Goal: Task Accomplishment & Management: Complete application form

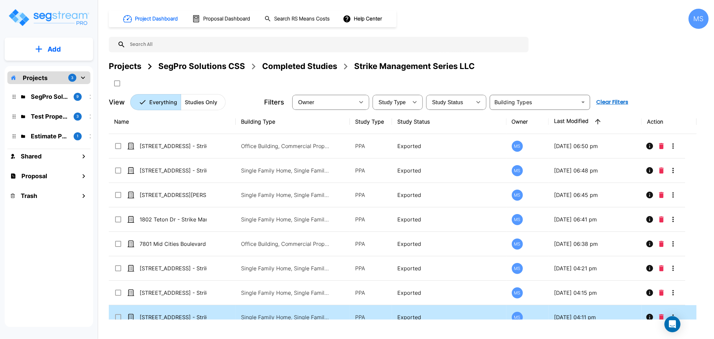
drag, startPoint x: 485, startPoint y: 284, endPoint x: 446, endPoint y: 311, distance: 47.3
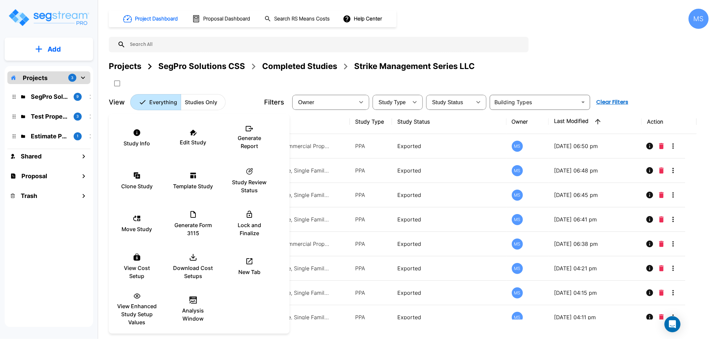
drag, startPoint x: 547, startPoint y: 34, endPoint x: 555, endPoint y: 28, distance: 10.1
click at [552, 30] on div at bounding box center [357, 169] width 714 height 339
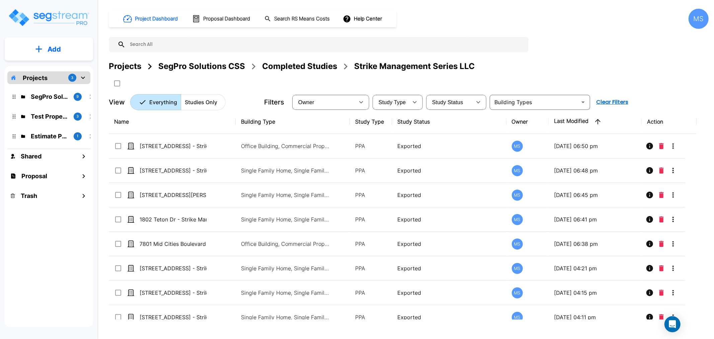
click at [292, 68] on div "Completed Studies" at bounding box center [299, 66] width 75 height 12
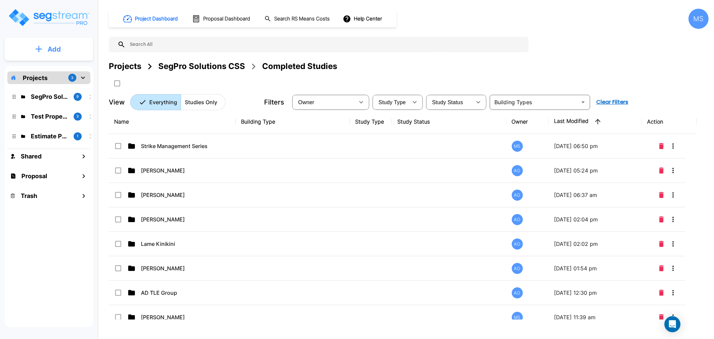
click at [85, 44] on button "Add" at bounding box center [49, 49] width 88 height 19
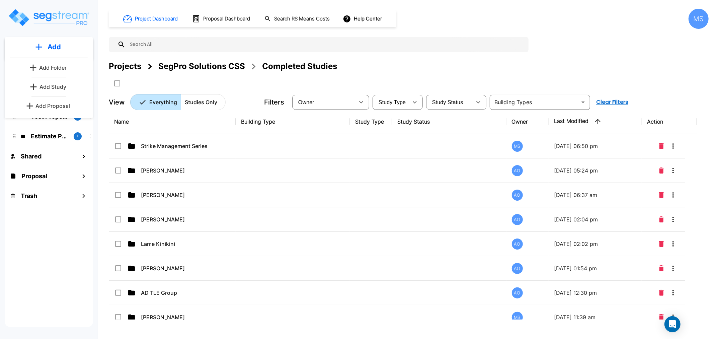
click at [53, 87] on p "Add Study" at bounding box center [53, 87] width 27 height 8
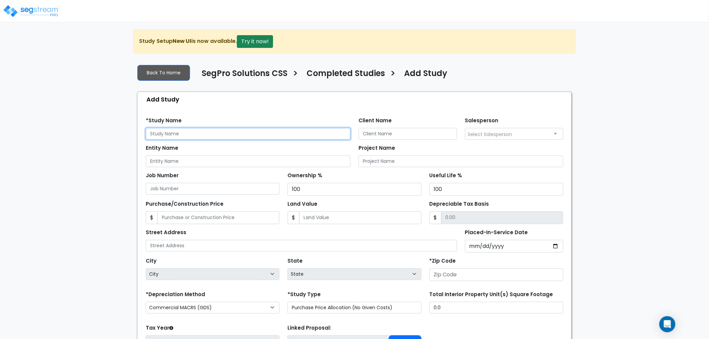
click at [213, 135] on input "text" at bounding box center [248, 134] width 205 height 12
click at [390, 131] on input "Client Name" at bounding box center [407, 134] width 98 height 12
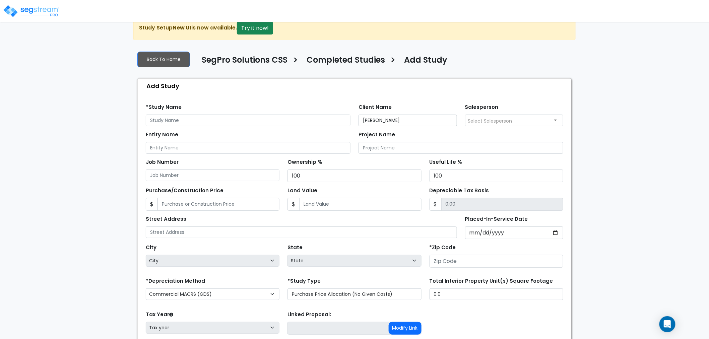
scroll to position [15, 0]
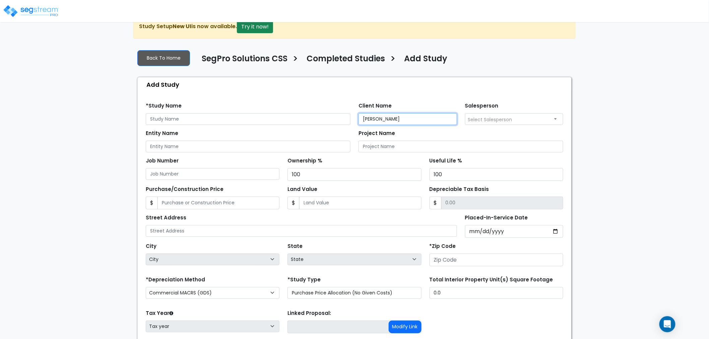
click at [421, 118] on input "Michael Parket" at bounding box center [407, 119] width 98 height 12
type input "[PERSON_NAME]"
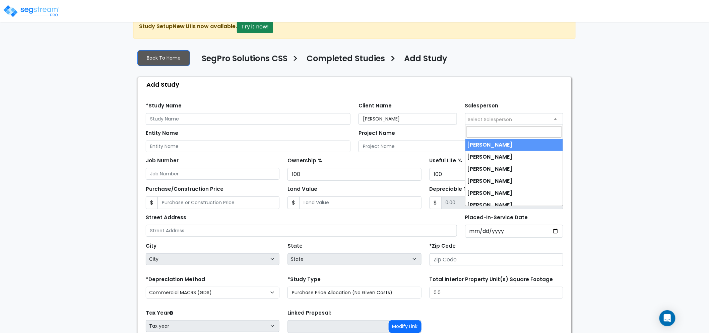
click at [494, 118] on span "Select Salesperson" at bounding box center [490, 119] width 44 height 7
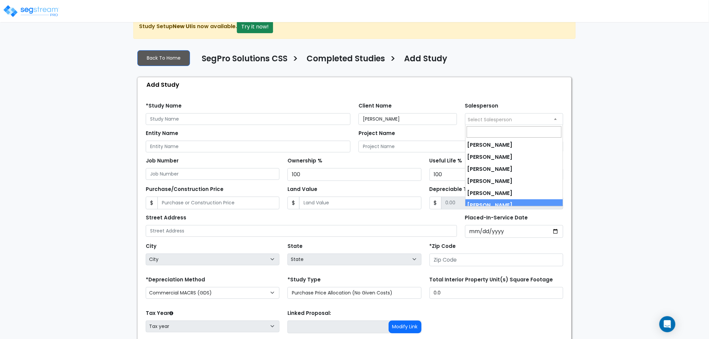
click at [494, 206] on input "Depreciable Tax Basis" at bounding box center [502, 203] width 122 height 13
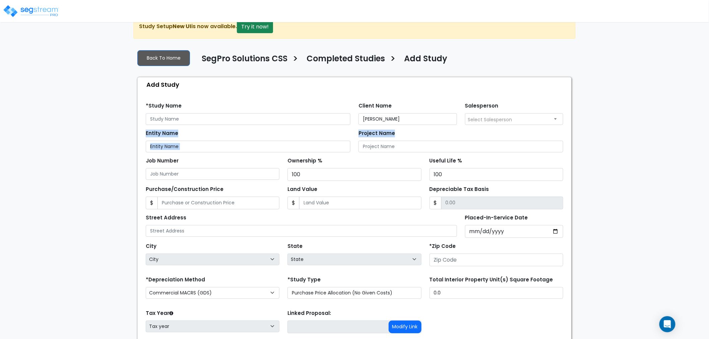
click at [493, 124] on form "*Study Name Client Name Michael Parker Salesperson 100" at bounding box center [354, 239] width 417 height 285
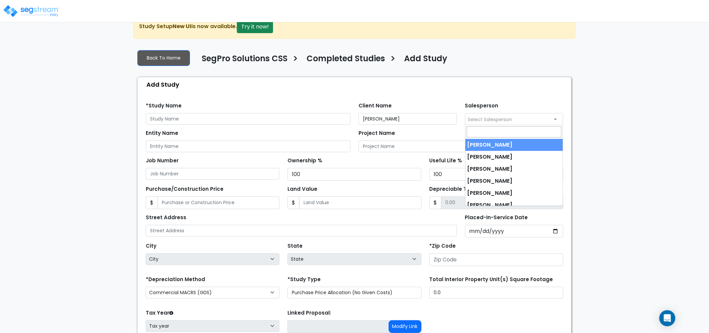
drag, startPoint x: 493, startPoint y: 121, endPoint x: 502, endPoint y: 156, distance: 36.6
click at [495, 125] on body "Notification x View All Mark Santiago SegPro Solutions Notification" at bounding box center [354, 201] width 709 height 373
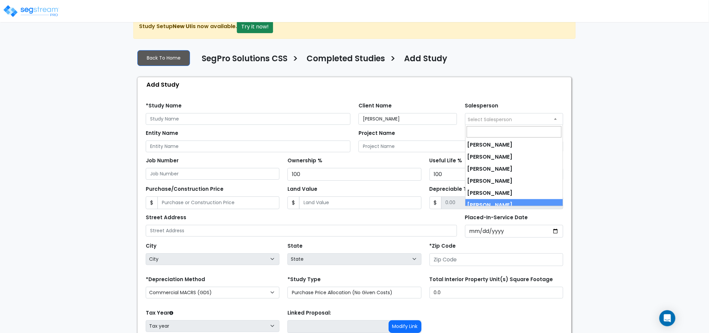
drag, startPoint x: 499, startPoint y: 201, endPoint x: 465, endPoint y: 193, distance: 35.4
select select "190"
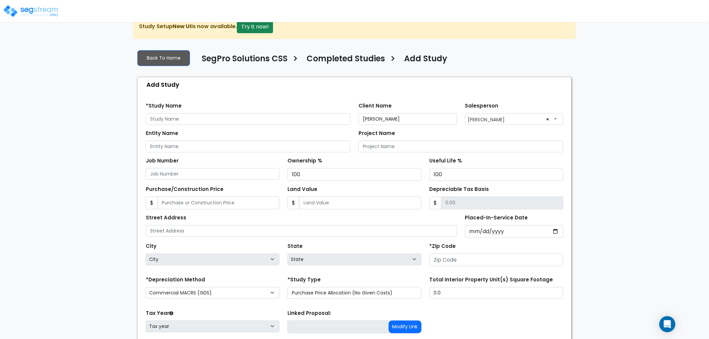
click at [232, 152] on form "*Study Name Client Name Michael Parker Salesperson ×" at bounding box center [354, 239] width 417 height 285
click at [402, 122] on input "[PERSON_NAME]" at bounding box center [407, 119] width 98 height 12
click at [403, 121] on input "[PERSON_NAME]" at bounding box center [407, 119] width 98 height 12
drag, startPoint x: 403, startPoint y: 121, endPoint x: 387, endPoint y: 122, distance: 15.7
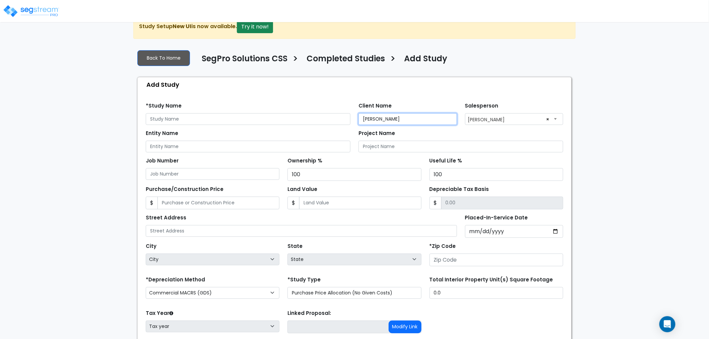
click at [403, 121] on input "[PERSON_NAME]" at bounding box center [407, 119] width 98 height 12
click at [366, 132] on label "Project Name" at bounding box center [376, 134] width 37 height 8
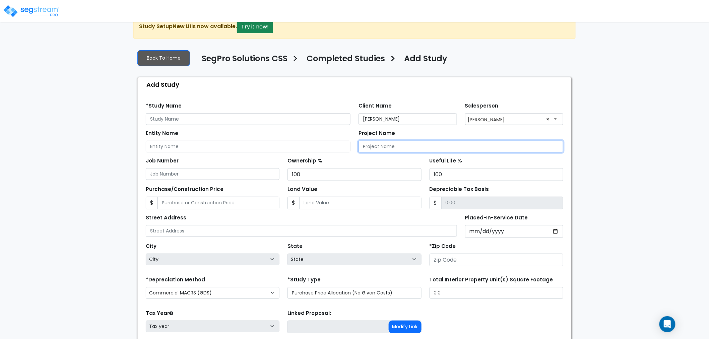
click at [366, 141] on input "Project Name" at bounding box center [460, 147] width 205 height 12
click at [366, 132] on label "Project Name" at bounding box center [376, 134] width 37 height 8
click at [366, 141] on input "Project Name" at bounding box center [460, 147] width 205 height 12
click at [366, 132] on label "Project Name" at bounding box center [376, 134] width 37 height 8
click at [366, 141] on input "Project Name" at bounding box center [460, 147] width 205 height 12
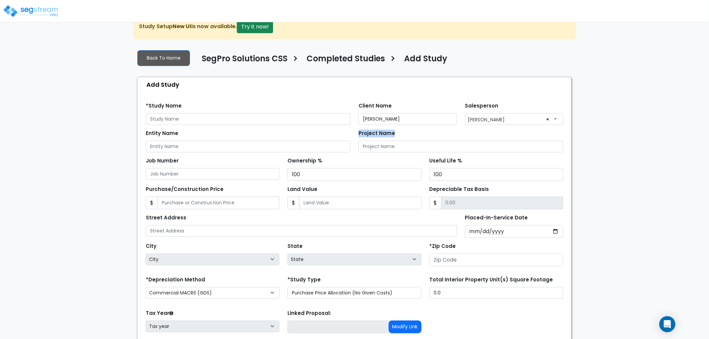
click at [366, 128] on div "Project Name" at bounding box center [460, 140] width 205 height 24
click at [372, 118] on input "[PERSON_NAME]" at bounding box center [407, 119] width 98 height 12
click at [232, 122] on input "text" at bounding box center [248, 119] width 205 height 12
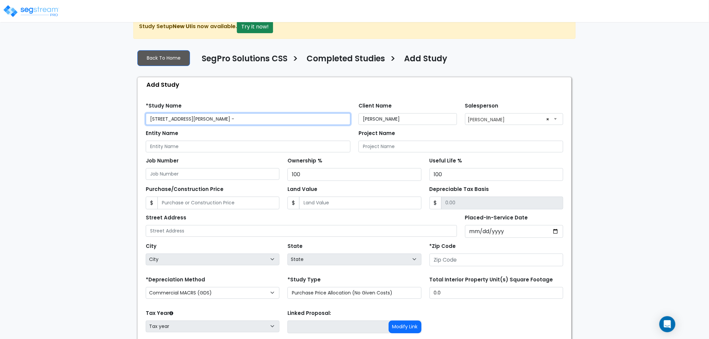
paste input "[PERSON_NAME]"
type input "[STREET_ADDRESS][PERSON_NAME] - [PERSON_NAME]"
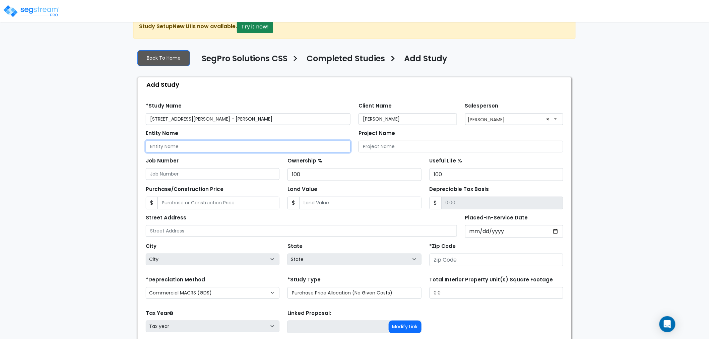
click at [289, 145] on input "Entity Name" at bounding box center [248, 147] width 205 height 12
paste input "Michael Parker"
type input "Michael Parker"
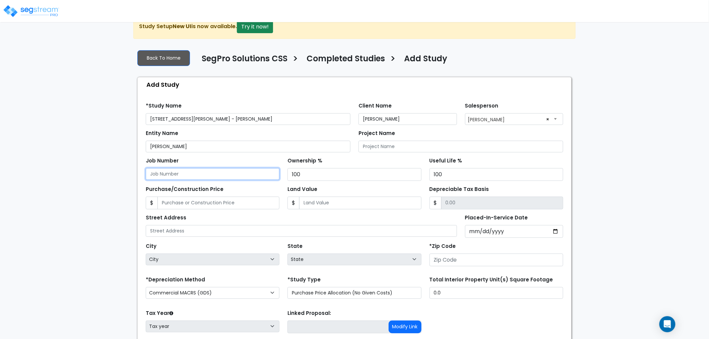
drag, startPoint x: 231, startPoint y: 177, endPoint x: 230, endPoint y: 182, distance: 4.8
click at [232, 178] on input "Job Number" at bounding box center [213, 174] width 134 height 12
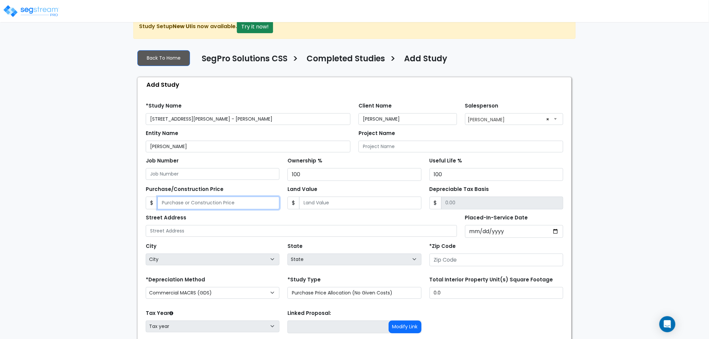
click at [226, 201] on input "Purchase/Construction Price" at bounding box center [218, 203] width 122 height 13
type input "6"
type input "6.00"
type input "68"
type input "68.00"
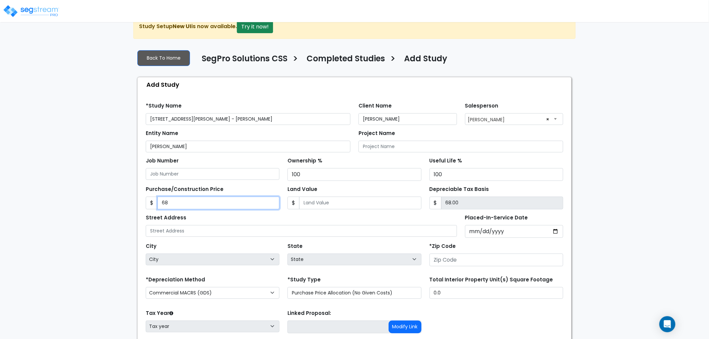
type input "680"
type input "680.00"
type input "6800"
type input "6,800.00"
type input "6,8000"
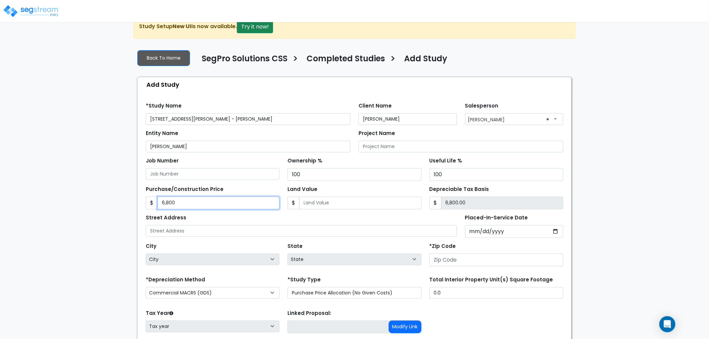
type input "68,000.00"
type input "68,0000"
type input "680,000.00"
type input "680,000"
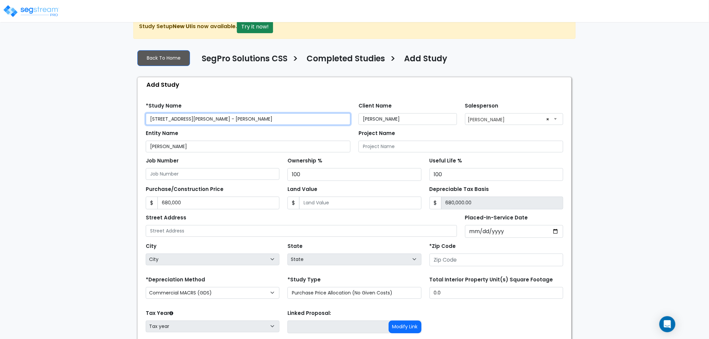
click at [223, 121] on input "2275 Srorm Meadows Dr, Unit 45 - Michael Parker" at bounding box center [248, 119] width 205 height 12
drag, startPoint x: 226, startPoint y: 120, endPoint x: 131, endPoint y: 130, distance: 95.3
click at [131, 130] on div "We are Building your Study. So please grab a coffee and let us do the heavy lif…" at bounding box center [354, 201] width 709 height 373
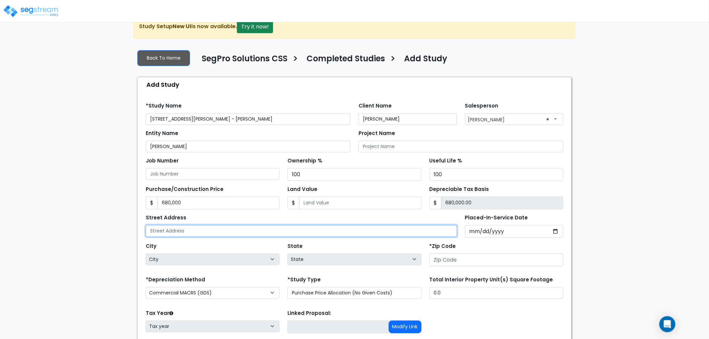
paste input "[STREET_ADDRESS][PERSON_NAME]"
type input "[STREET_ADDRESS][PERSON_NAME]"
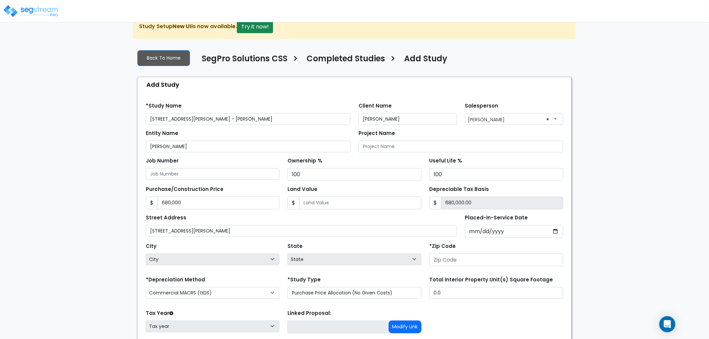
click at [478, 242] on div "*Zip Code" at bounding box center [496, 253] width 134 height 25
click at [471, 231] on input "Placed-In-Service Date" at bounding box center [514, 231] width 98 height 13
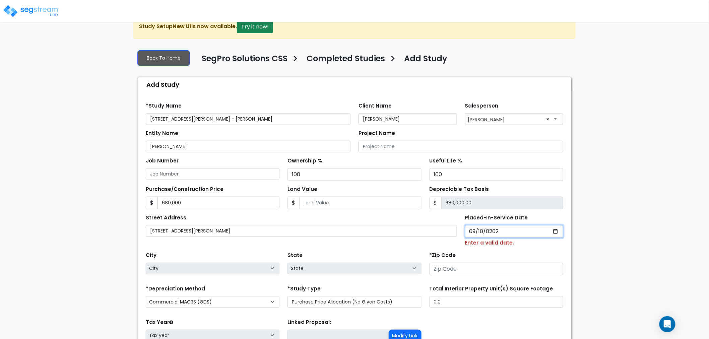
type input "2024-09-10"
select select "2024"
type input "2025-09-10"
select select "2025"
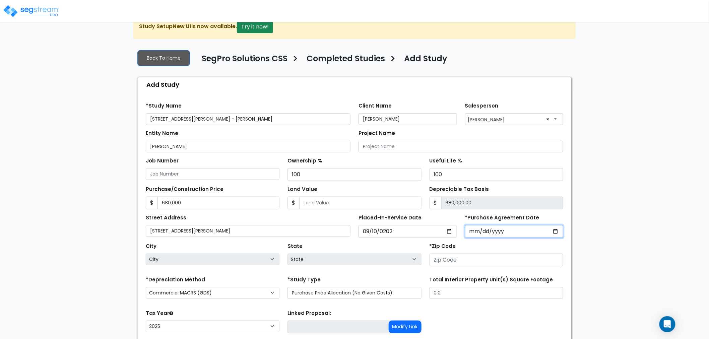
click at [484, 236] on input "*Purchase Agreement Date" at bounding box center [514, 231] width 98 height 13
type input "2025-09-10"
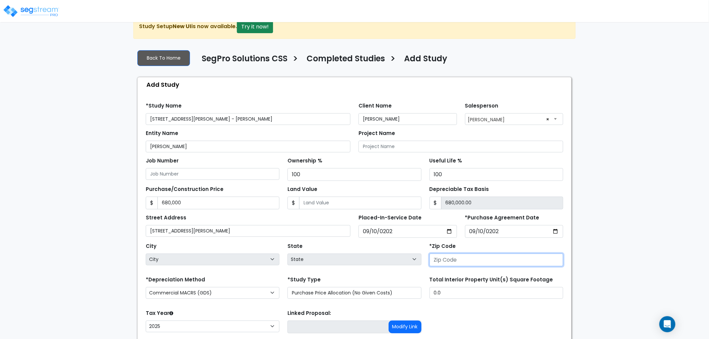
drag, startPoint x: 478, startPoint y: 259, endPoint x: 474, endPoint y: 260, distance: 3.8
click at [476, 259] on input "number" at bounding box center [496, 260] width 134 height 13
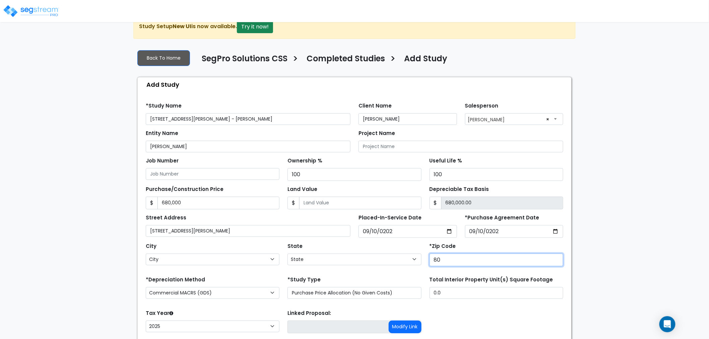
type input "804"
select select "CO"
type input "80487"
click at [490, 309] on div "Tax Year Please Enter The Placed In Service Date First. 2026 2025 Prior Years D…" at bounding box center [354, 321] width 425 height 27
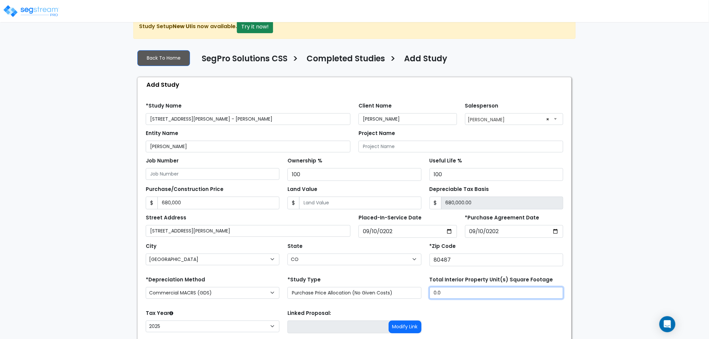
click at [463, 290] on input "0.0" at bounding box center [496, 293] width 134 height 12
type input "594"
click at [315, 222] on div "Street Address 2275 Srorm Meadows Dr, Unit 45" at bounding box center [248, 225] width 205 height 24
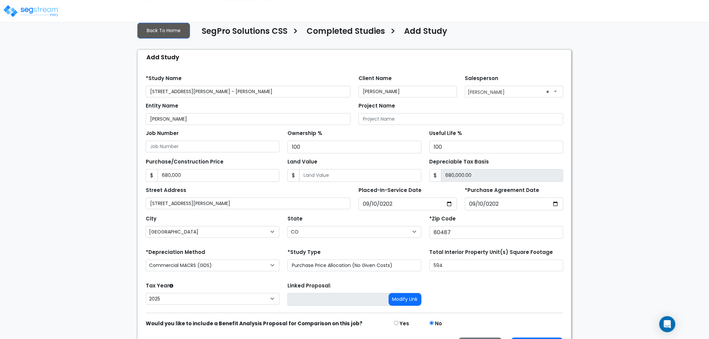
scroll to position [64, 0]
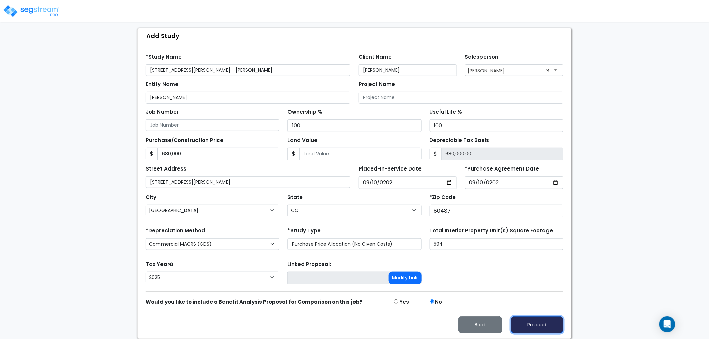
click at [532, 326] on button "Proceed" at bounding box center [537, 324] width 52 height 17
type input "680000"
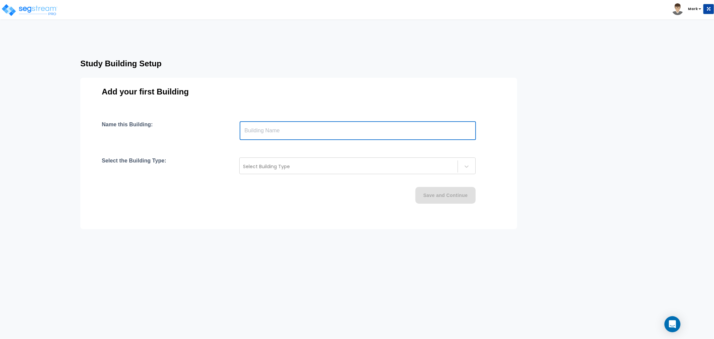
paste input "text"
type input "2275 Srorm Meadows Dr, Unit 45"
click at [267, 165] on div at bounding box center [348, 166] width 211 height 8
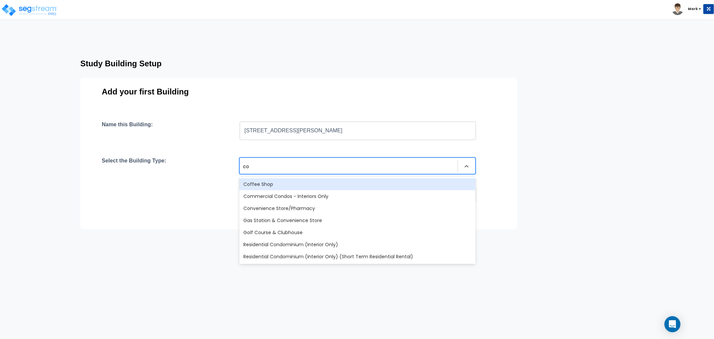
type input "con"
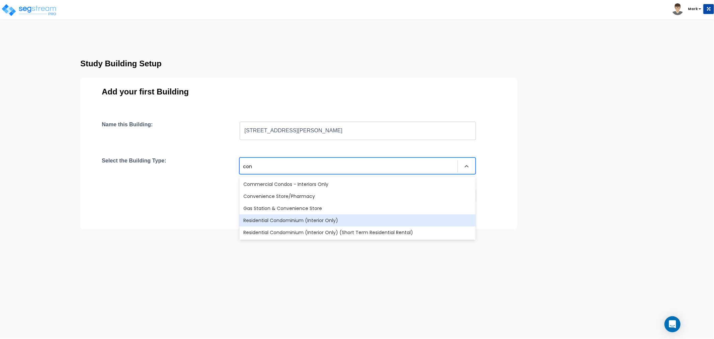
click at [307, 220] on div "Residential Condominium (Interior Only)" at bounding box center [357, 220] width 236 height 12
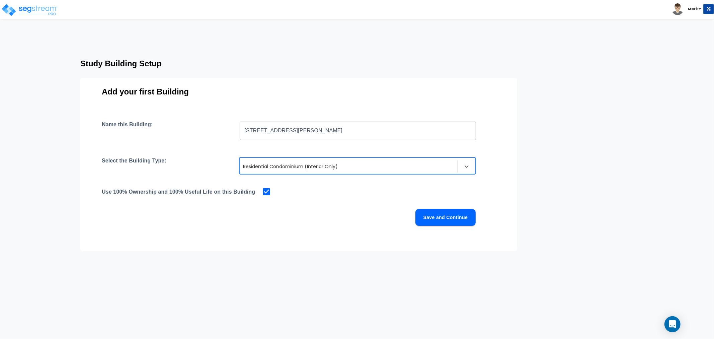
click at [426, 220] on button "Save and Continue" at bounding box center [446, 217] width 60 height 17
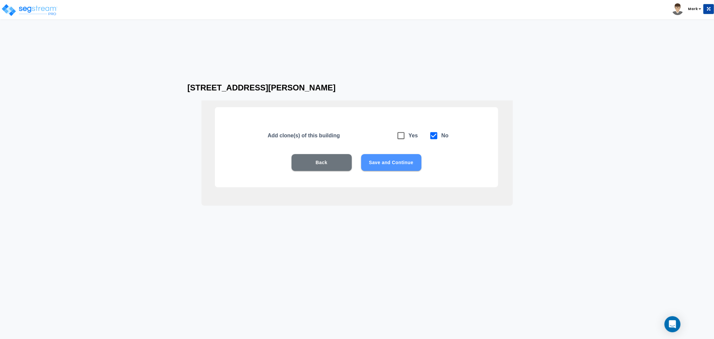
click at [389, 168] on button "Save and Continue" at bounding box center [391, 162] width 60 height 17
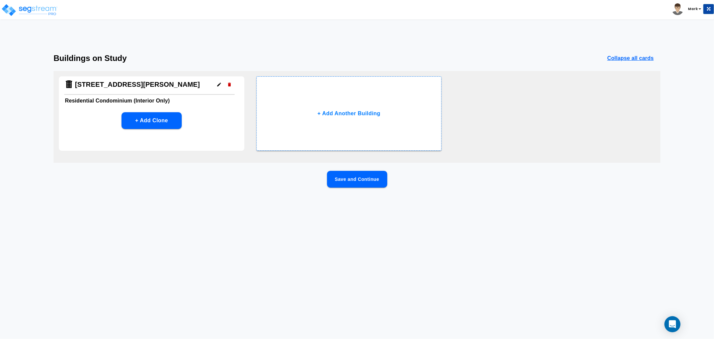
click at [218, 82] on icon "button" at bounding box center [219, 84] width 5 height 5
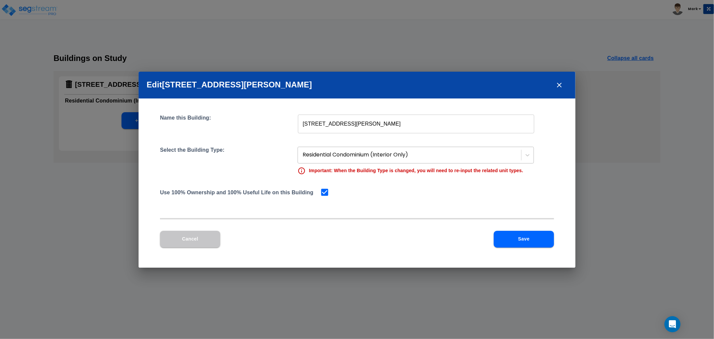
click at [351, 156] on div at bounding box center [410, 154] width 215 height 9
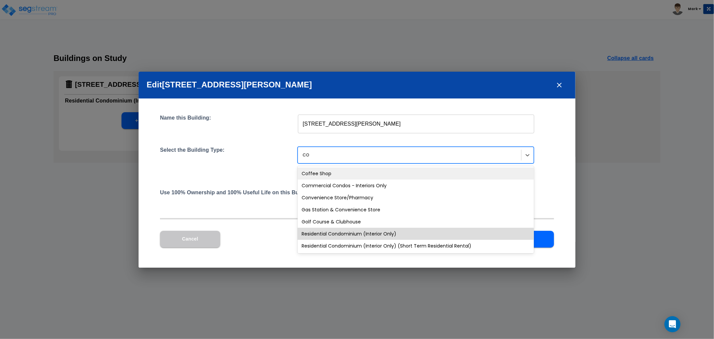
type input "con"
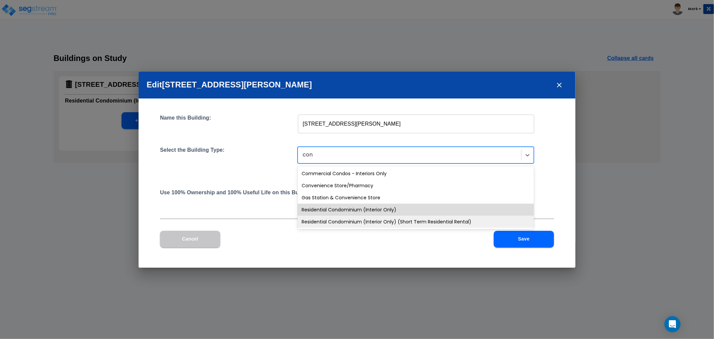
click at [410, 223] on div "Residential Condominium (Interior Only) (Short Term Residential Rental)" at bounding box center [416, 222] width 236 height 12
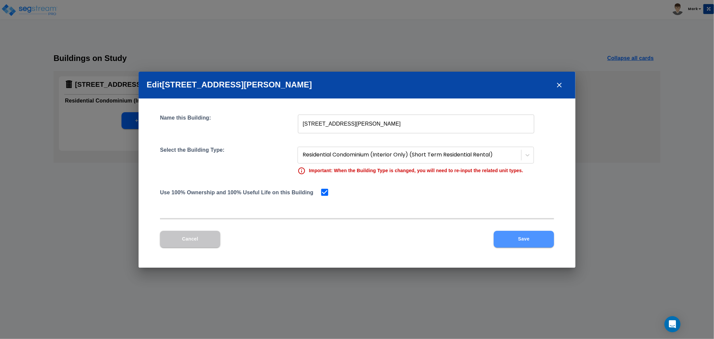
click at [528, 239] on button "Save" at bounding box center [524, 239] width 60 height 17
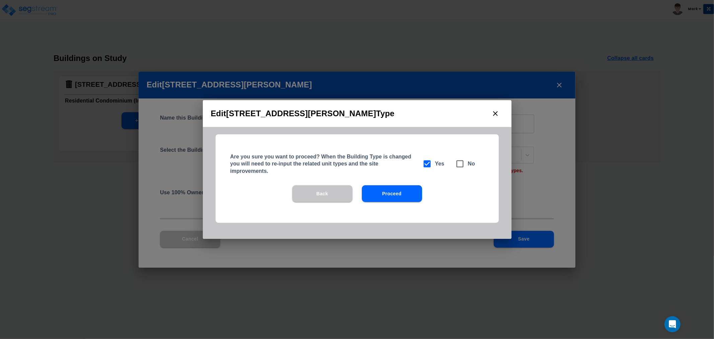
click at [401, 196] on button "Proceed" at bounding box center [392, 193] width 60 height 17
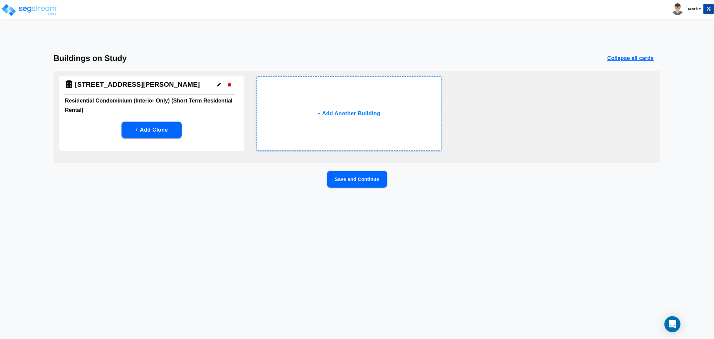
click at [365, 179] on button "Save and Continue" at bounding box center [357, 179] width 60 height 17
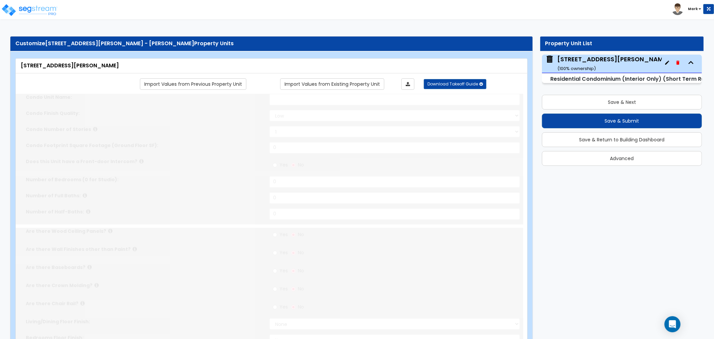
select select "1"
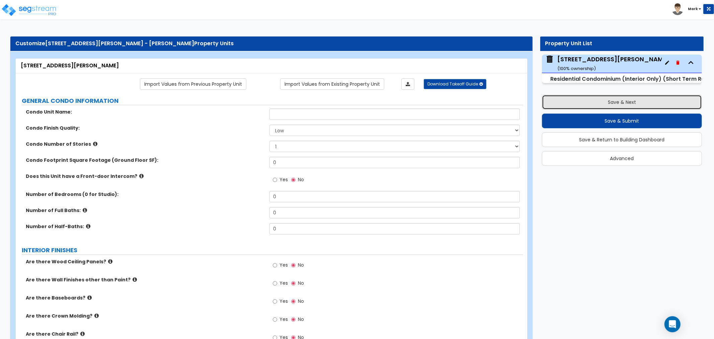
click at [593, 105] on button "Save & Next" at bounding box center [622, 102] width 160 height 15
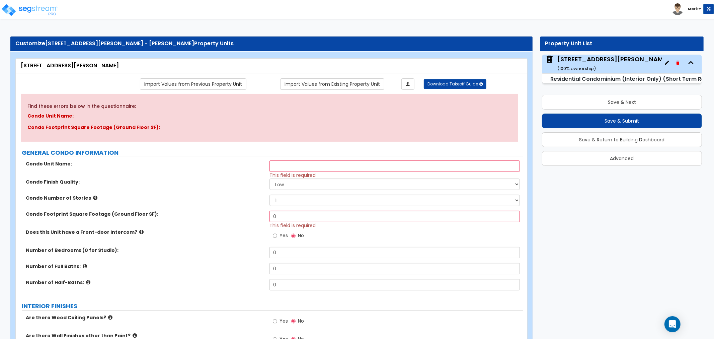
click at [593, 77] on small "Residential Condominium (Interior Only) (Short Term Residential Rental)" at bounding box center [650, 79] width 199 height 8
click at [335, 163] on input "text" at bounding box center [395, 165] width 251 height 11
paste input "[STREET_ADDRESS][PERSON_NAME]"
type input "[STREET_ADDRESS][PERSON_NAME]"
click at [300, 188] on select "Low Average High" at bounding box center [395, 184] width 251 height 11
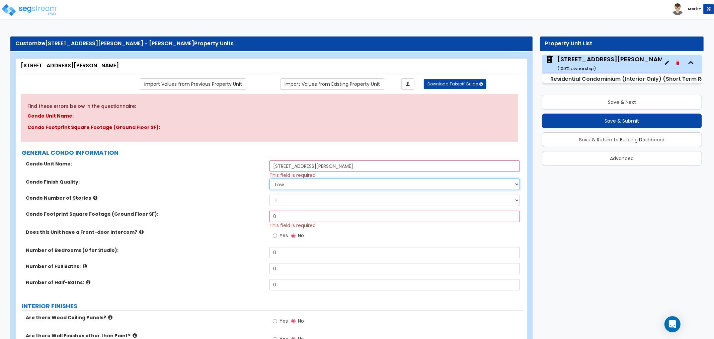
select select "2"
click at [270, 179] on select "Low Average High" at bounding box center [395, 184] width 251 height 11
click at [299, 211] on input "0" at bounding box center [395, 216] width 251 height 11
type input "594"
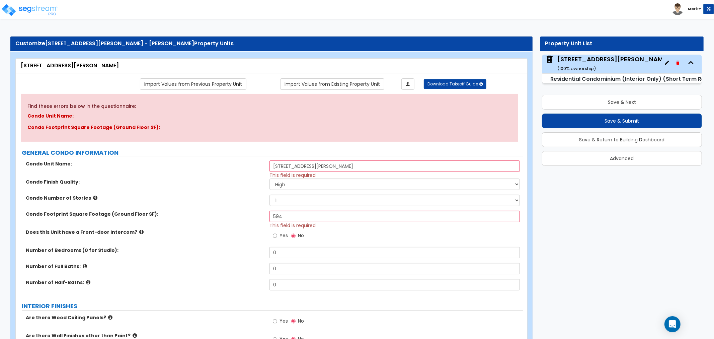
click at [204, 261] on div "Number of Bedrooms (0 for Studio): 0" at bounding box center [270, 255] width 508 height 16
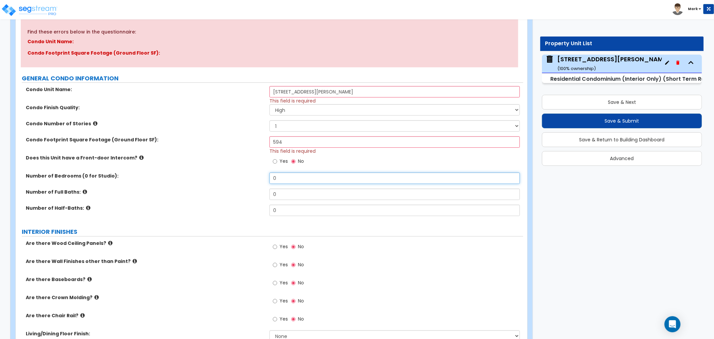
click at [308, 182] on input "0" at bounding box center [395, 177] width 251 height 11
click at [308, 180] on input "0" at bounding box center [395, 177] width 251 height 11
type input "1"
click at [302, 193] on input "0" at bounding box center [395, 194] width 251 height 11
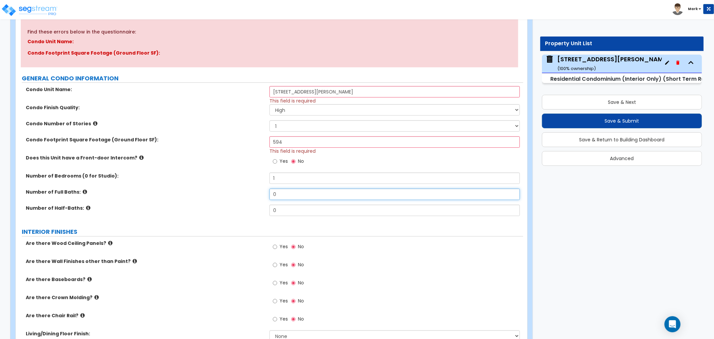
click at [302, 193] on input "0" at bounding box center [395, 194] width 251 height 11
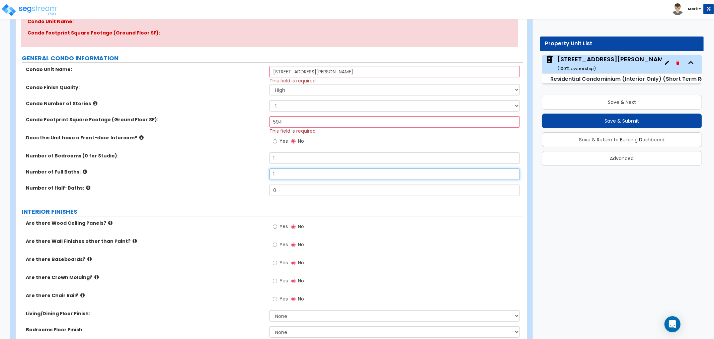
scroll to position [112, 0]
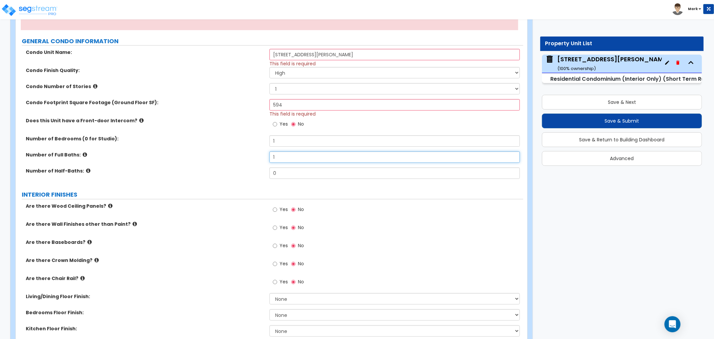
type input "1"
click at [277, 223] on label "Yes" at bounding box center [280, 228] width 15 height 11
click at [277, 224] on input "Yes" at bounding box center [275, 227] width 4 height 7
radio input "true"
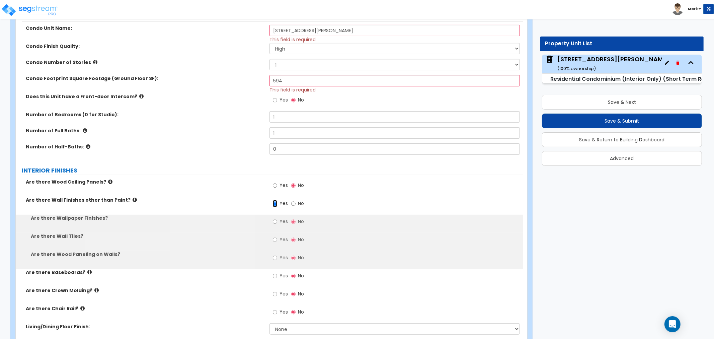
scroll to position [149, 0]
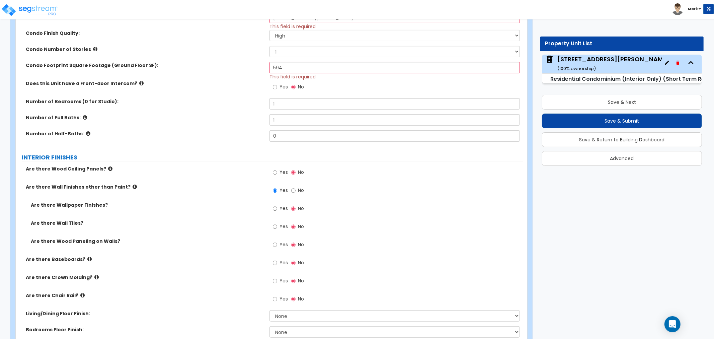
click at [284, 249] on label "Yes" at bounding box center [280, 245] width 15 height 11
click at [277, 249] on input "Yes" at bounding box center [275, 244] width 4 height 7
radio input "true"
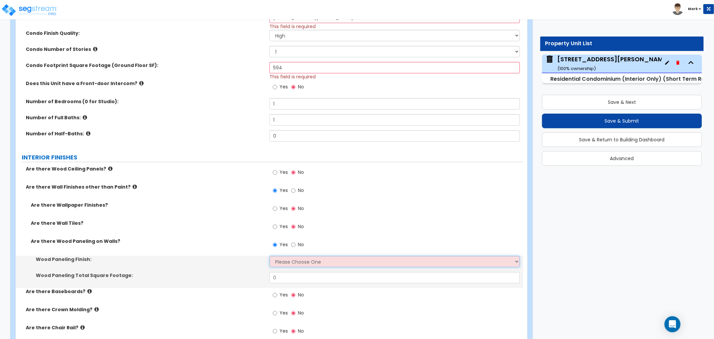
click at [280, 258] on select "Please Choose One Birch Mahogany Oak or Cherry Rosewood Teak I Don't Know, Plea…" at bounding box center [395, 261] width 251 height 11
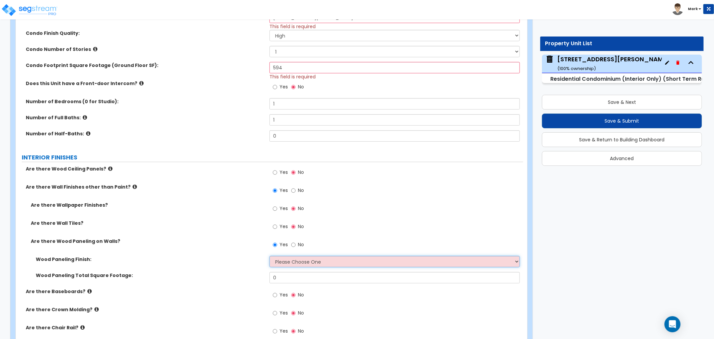
select select "6"
click at [270, 256] on select "Please Choose One Birch Mahogany Oak or Cherry Rosewood Teak I Don't Know, Plea…" at bounding box center [395, 261] width 251 height 11
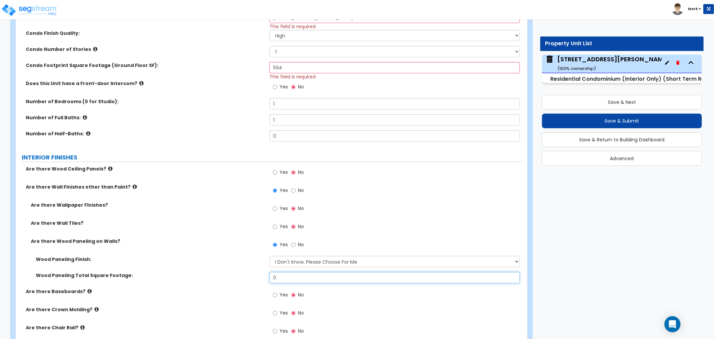
click at [305, 279] on input "0" at bounding box center [395, 277] width 251 height 11
click at [304, 278] on input "0" at bounding box center [395, 277] width 251 height 11
click at [332, 279] on input "0" at bounding box center [395, 277] width 251 height 11
type input "80"
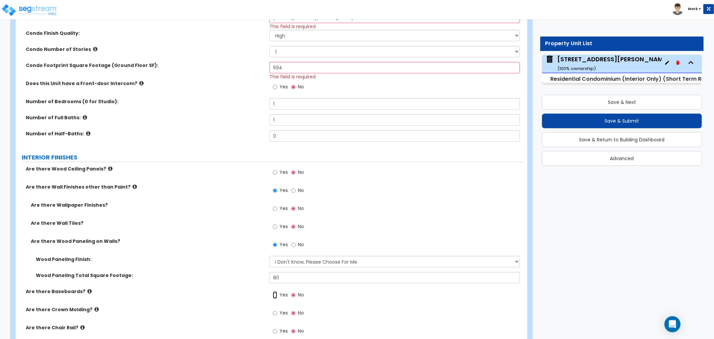
click at [277, 298] on input "Yes" at bounding box center [275, 294] width 4 height 7
radio input "true"
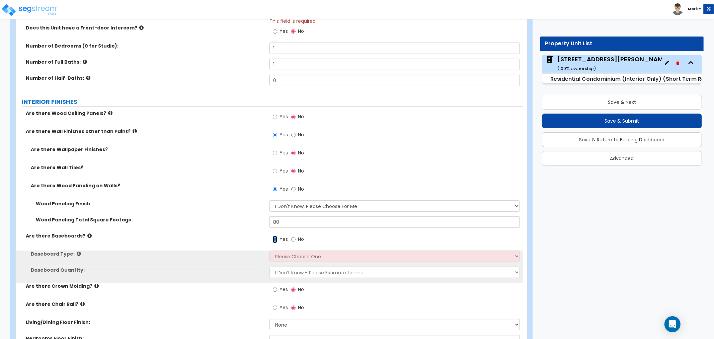
scroll to position [223, 0]
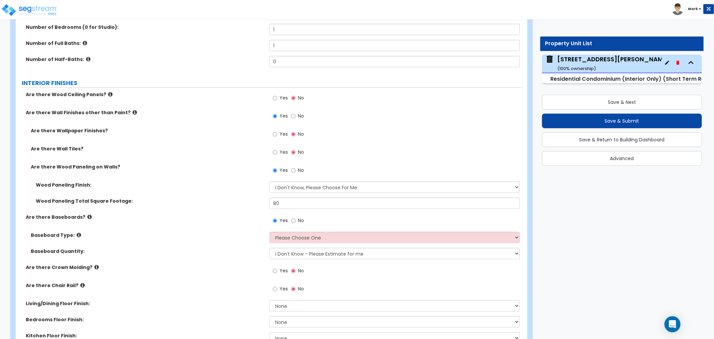
click at [297, 245] on div "Baseboard Type: Please Choose One Wood Vinyl Carpet Tile" at bounding box center [270, 240] width 508 height 16
click at [299, 239] on select "Please Choose One Wood Vinyl Carpet Tile" at bounding box center [395, 237] width 251 height 11
select select "1"
click at [270, 232] on select "Please Choose One Wood Vinyl Carpet Tile" at bounding box center [395, 237] width 251 height 11
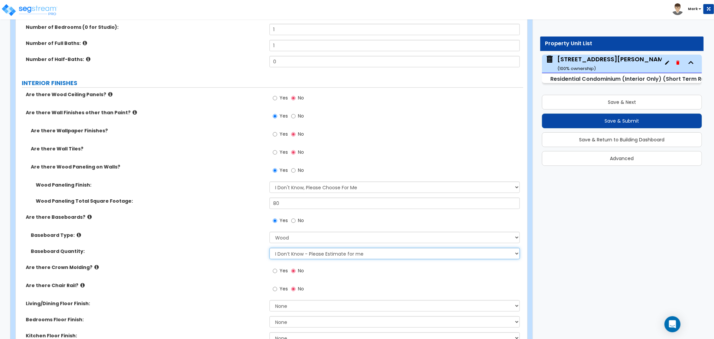
click at [300, 252] on select "I Don’t Know - Please Estimate for me I want to Enter the Linear Footage" at bounding box center [395, 253] width 251 height 11
click at [241, 257] on div "Baseboard Quantity: I Don’t Know - Please Estimate for me I want to Enter the L…" at bounding box center [270, 256] width 508 height 16
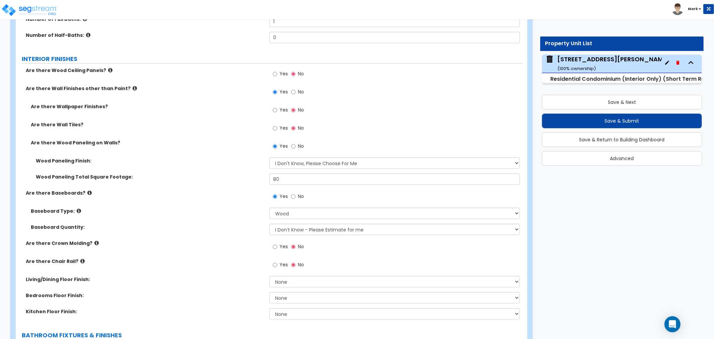
scroll to position [260, 0]
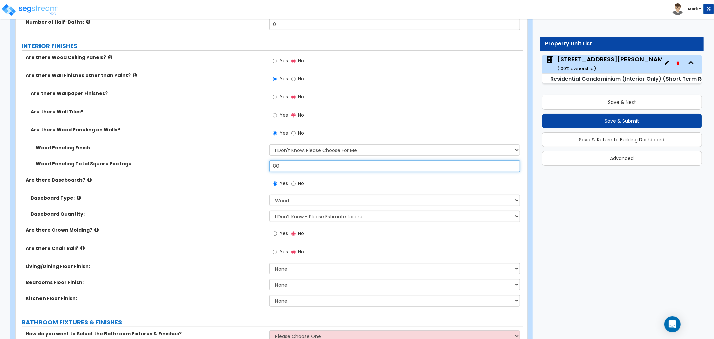
click at [304, 165] on input "80" at bounding box center [395, 165] width 251 height 11
click at [210, 220] on div "Baseboard Quantity: I Don’t Know - Please Estimate for me I want to Enter the L…" at bounding box center [270, 219] width 508 height 16
click at [303, 171] on input "80" at bounding box center [395, 165] width 251 height 11
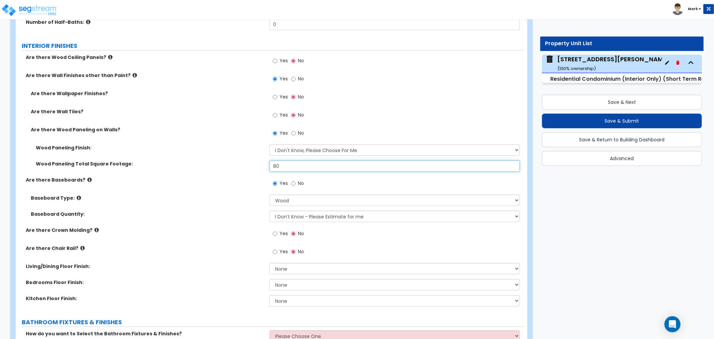
click at [306, 166] on input "80" at bounding box center [395, 165] width 251 height 11
drag, startPoint x: 306, startPoint y: 166, endPoint x: 306, endPoint y: 172, distance: 5.4
click at [306, 166] on input "80" at bounding box center [395, 165] width 251 height 11
click at [296, 166] on input "100" at bounding box center [395, 165] width 251 height 11
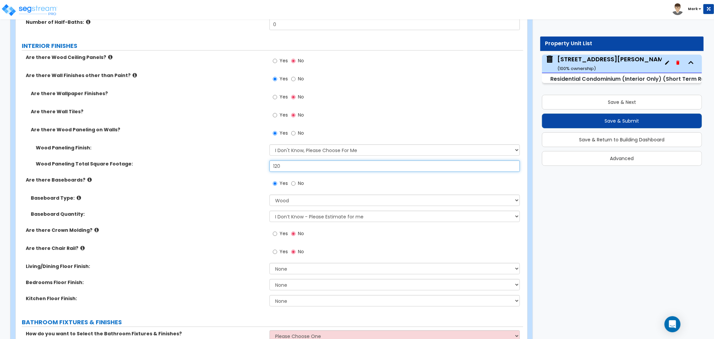
type input "120"
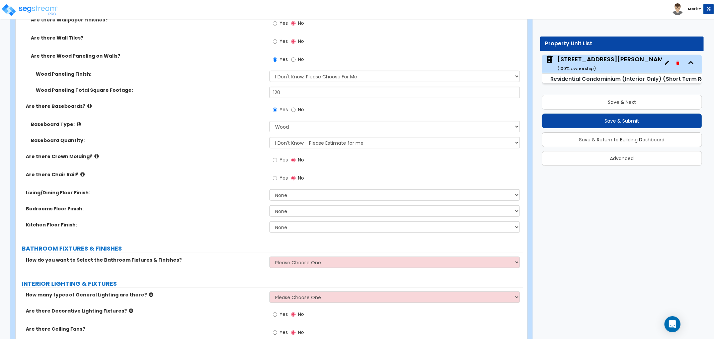
scroll to position [335, 0]
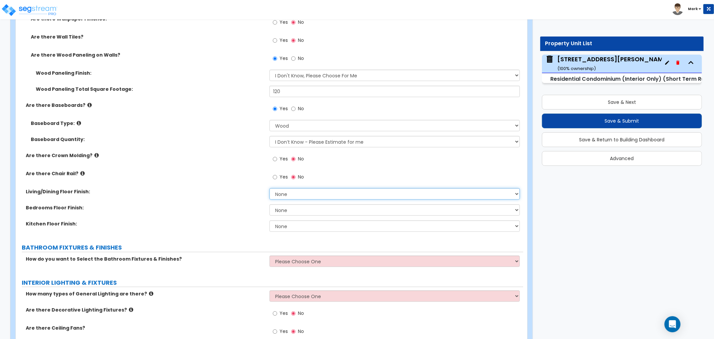
click at [299, 195] on select "None Tile Flooring Hardwood Flooring Resilient Laminate Flooring VCT Flooring S…" at bounding box center [395, 193] width 251 height 11
select select "5"
click at [270, 188] on select "None Tile Flooring Hardwood Flooring Resilient Laminate Flooring VCT Flooring S…" at bounding box center [395, 193] width 251 height 11
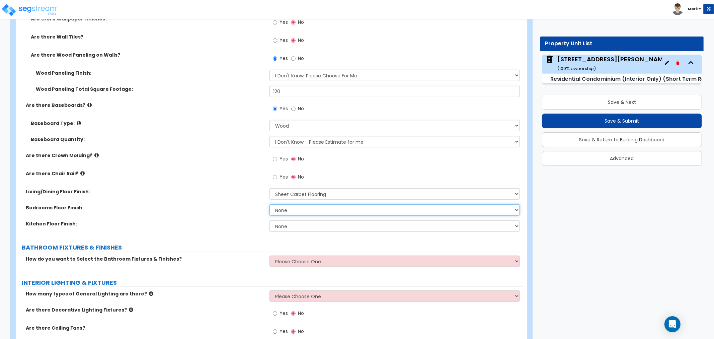
click at [289, 213] on select "None Tile Flooring Hardwood Flooring Resilient Laminate Flooring VCT Flooring S…" at bounding box center [395, 209] width 251 height 11
select select "5"
click at [270, 204] on select "None Tile Flooring Hardwood Flooring Resilient Laminate Flooring VCT Flooring S…" at bounding box center [395, 209] width 251 height 11
click at [287, 226] on select "None Tile Flooring Hardwood Flooring Resilient Laminate Flooring VCT Flooring S…" at bounding box center [395, 225] width 251 height 11
select select "2"
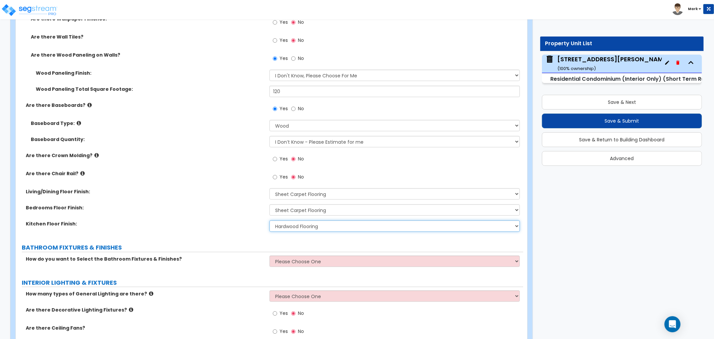
click at [270, 220] on select "None Tile Flooring Hardwood Flooring Resilient Laminate Flooring VCT Flooring S…" at bounding box center [395, 225] width 251 height 11
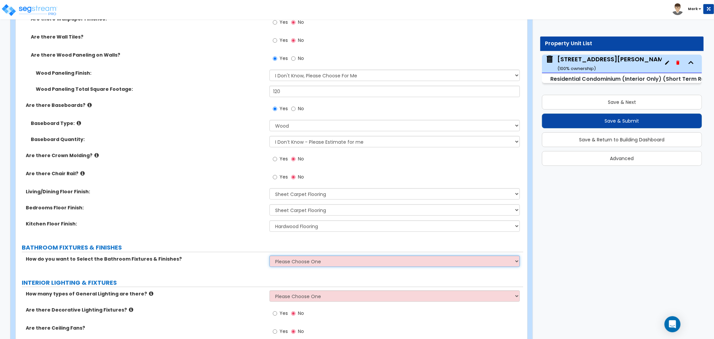
click at [287, 256] on select "Please Choose One Select Fixtures and Finishes only for one Bath and assume thi…" at bounding box center [395, 261] width 251 height 11
select select "2"
click at [270, 256] on select "Please Choose One Select Fixtures and Finishes only for one Bath and assume thi…" at bounding box center [395, 261] width 251 height 11
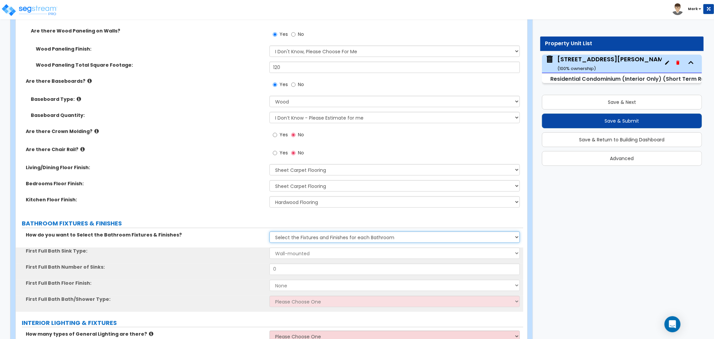
scroll to position [372, 0]
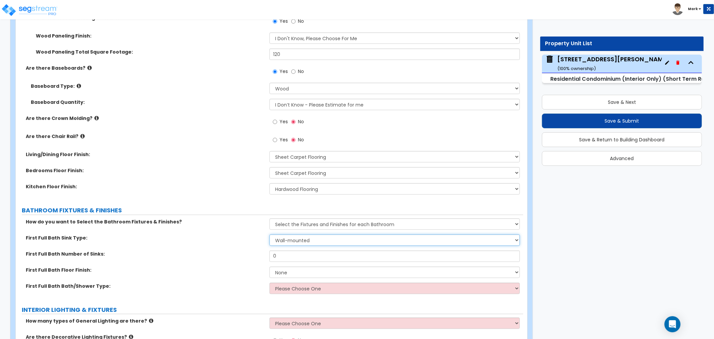
click at [293, 242] on select "Wall-mounted Pedestal-mounted Vanity-mounted" at bounding box center [395, 239] width 251 height 11
select select "3"
click at [270, 234] on select "Wall-mounted Pedestal-mounted Vanity-mounted" at bounding box center [395, 239] width 251 height 11
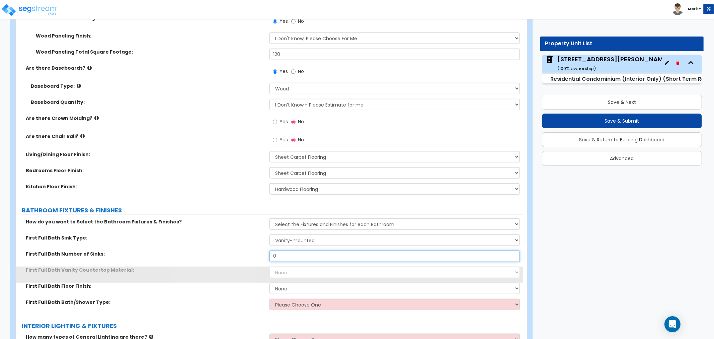
click at [287, 251] on input "0" at bounding box center [395, 256] width 251 height 11
click at [286, 255] on input "0" at bounding box center [395, 256] width 251 height 11
type input "1"
click at [359, 269] on select "None Plastic Laminate Solid Surface Stone Quartz Marble Tile Wood" at bounding box center [395, 272] width 251 height 11
select select "2"
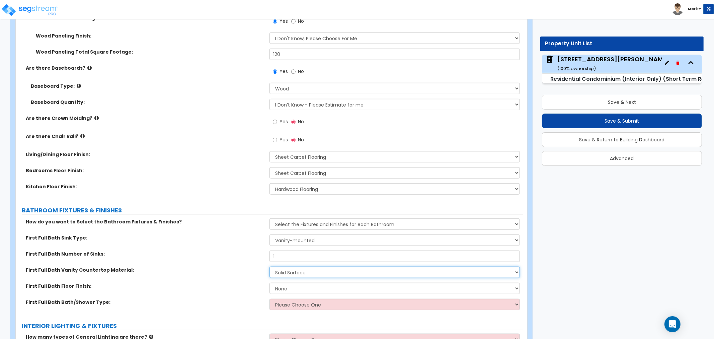
click at [270, 267] on select "None Plastic Laminate Solid Surface Stone Quartz Marble Tile Wood" at bounding box center [395, 272] width 251 height 11
click at [286, 284] on select "None Tile Flooring Hardwood Flooring Resilient Laminate Flooring VCT Flooring S…" at bounding box center [395, 288] width 251 height 11
select select "1"
click at [270, 283] on select "None Tile Flooring Hardwood Flooring Resilient Laminate Flooring VCT Flooring S…" at bounding box center [395, 288] width 251 height 11
click at [297, 303] on select "Please Choose One Standalone Shower Bathtub - Shower Combo" at bounding box center [395, 304] width 251 height 11
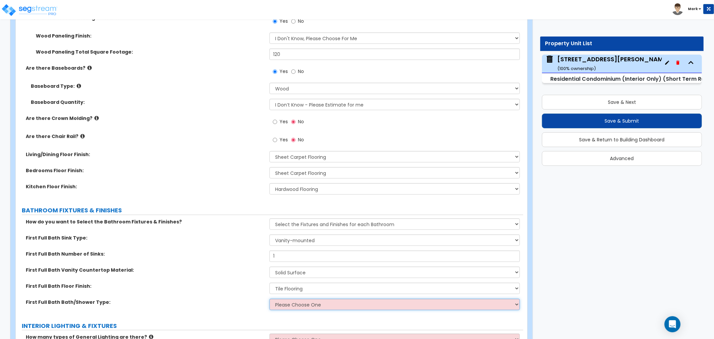
select select "2"
click at [270, 299] on select "Please Choose One Standalone Shower Bathtub - Shower Combo" at bounding box center [395, 304] width 251 height 11
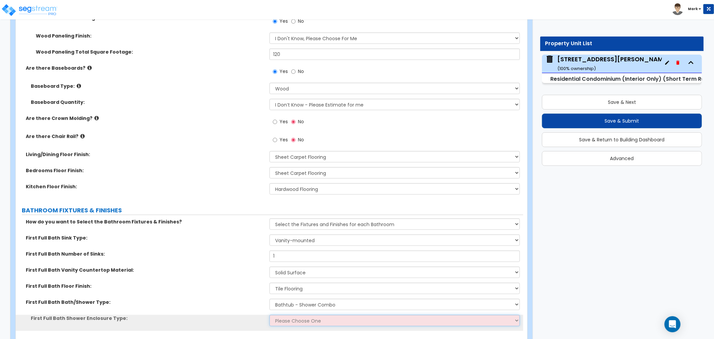
click at [301, 317] on select "Please Choose One Curtain & Rod Glass Sliding Doors Glass Hinged Doors" at bounding box center [395, 320] width 251 height 11
select select "1"
click at [270, 315] on select "Please Choose One Curtain & Rod Glass Sliding Doors Glass Hinged Doors" at bounding box center [395, 320] width 251 height 11
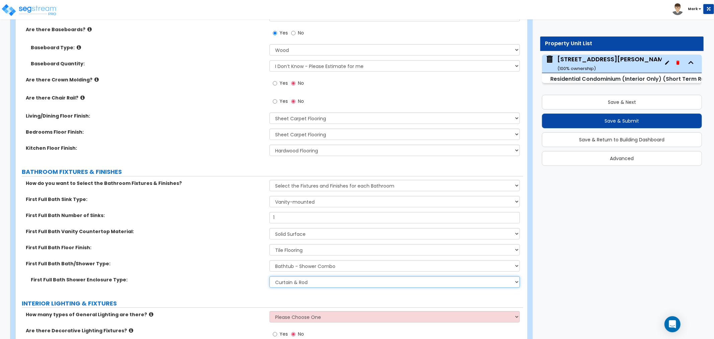
scroll to position [484, 0]
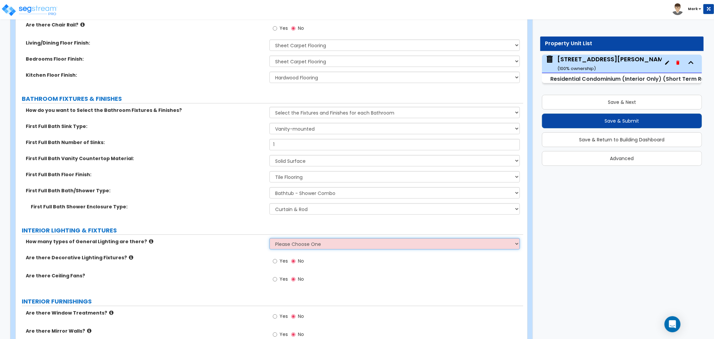
click at [306, 243] on select "Please Choose One 1 2 3" at bounding box center [395, 243] width 251 height 11
select select "1"
click at [270, 238] on select "Please Choose One 1 2 3" at bounding box center [395, 243] width 251 height 11
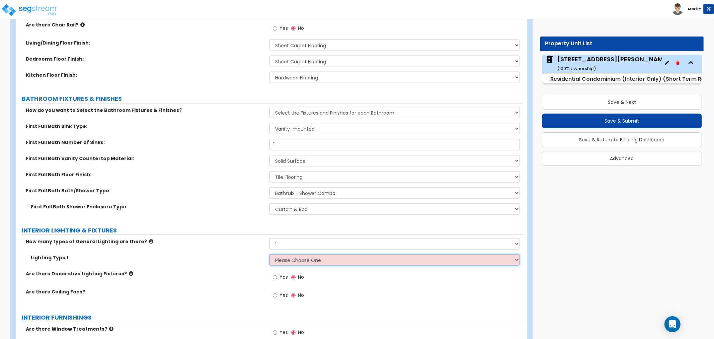
click at [310, 264] on select "Please Choose One LED Surface-Mounted LED Recessed Fluorescent Surface-Mounted …" at bounding box center [395, 259] width 251 height 11
select select "2"
click at [270, 254] on select "Please Choose One LED Surface-Mounted LED Recessed Fluorescent Surface-Mounted …" at bounding box center [395, 259] width 251 height 11
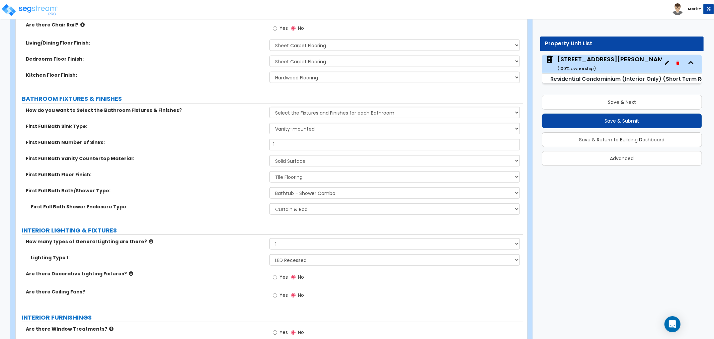
click at [284, 273] on label "Yes" at bounding box center [280, 277] width 15 height 11
click at [277, 274] on input "Yes" at bounding box center [275, 277] width 4 height 7
radio input "true"
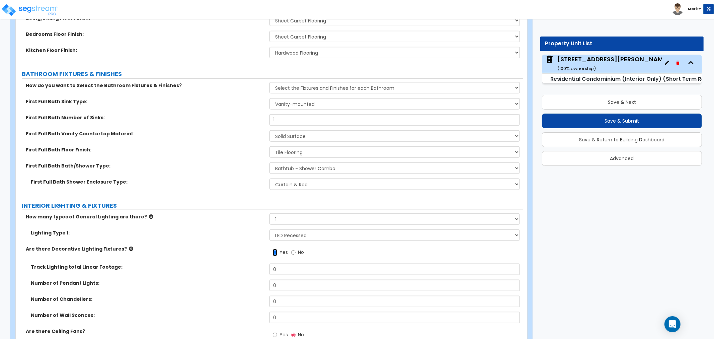
scroll to position [521, 0]
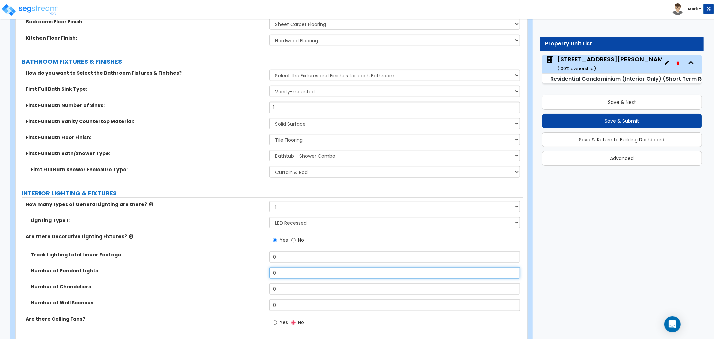
click at [290, 277] on input "0" at bounding box center [395, 272] width 251 height 11
type input "3"
click at [283, 320] on span "Yes" at bounding box center [284, 322] width 8 height 7
click at [277, 320] on input "Yes" at bounding box center [275, 322] width 4 height 7
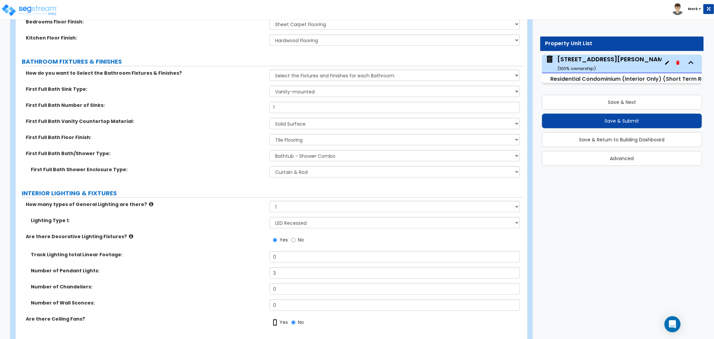
radio input "true"
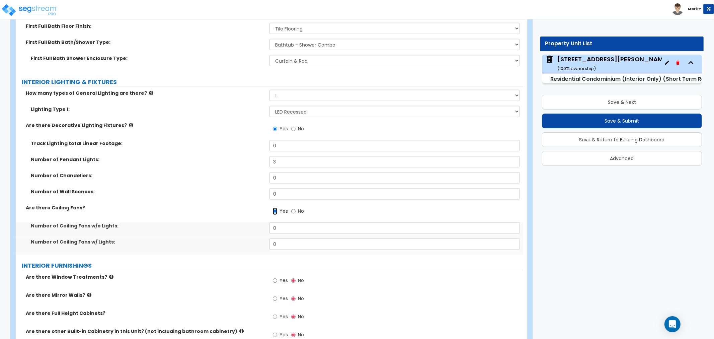
scroll to position [632, 0]
click at [291, 240] on input "0" at bounding box center [395, 243] width 251 height 11
drag, startPoint x: 291, startPoint y: 240, endPoint x: 296, endPoint y: 246, distance: 7.4
click at [291, 242] on input "0" at bounding box center [395, 243] width 251 height 11
type input "1"
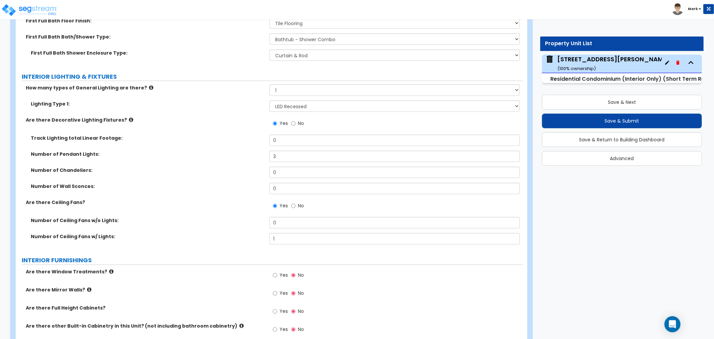
scroll to position [707, 0]
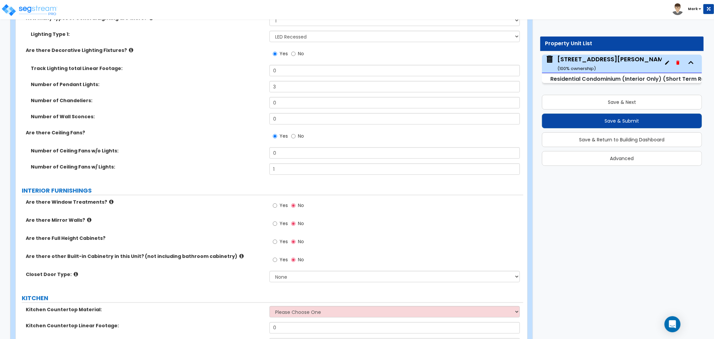
click at [280, 206] on span "Yes" at bounding box center [284, 205] width 8 height 7
click at [277, 206] on input "Yes" at bounding box center [275, 205] width 4 height 7
radio input "true"
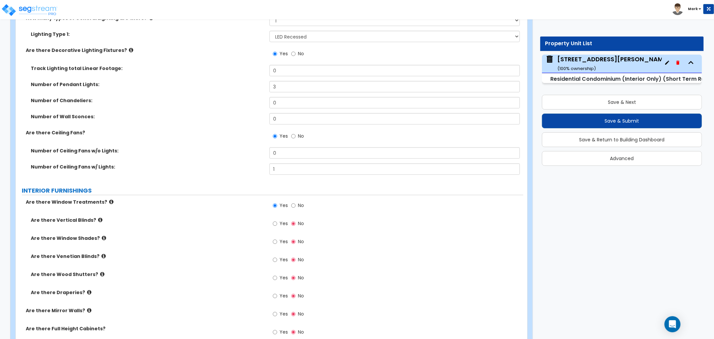
click at [282, 250] on div "Yes No" at bounding box center [397, 244] width 254 height 18
click at [281, 257] on span "Yes" at bounding box center [284, 259] width 8 height 7
click at [277, 257] on input "Yes" at bounding box center [275, 259] width 4 height 7
radio input "true"
click at [281, 257] on span "Yes" at bounding box center [284, 259] width 8 height 7
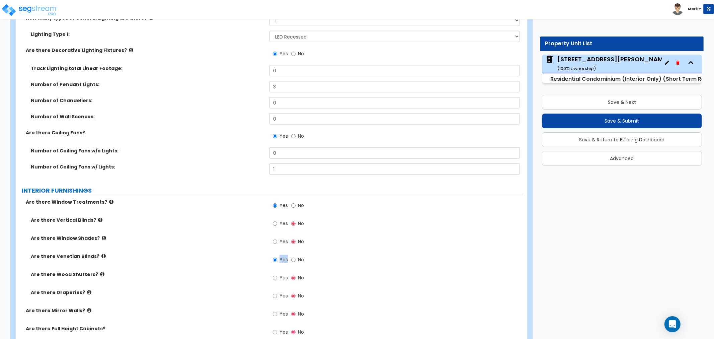
click at [277, 257] on input "Yes" at bounding box center [275, 259] width 4 height 7
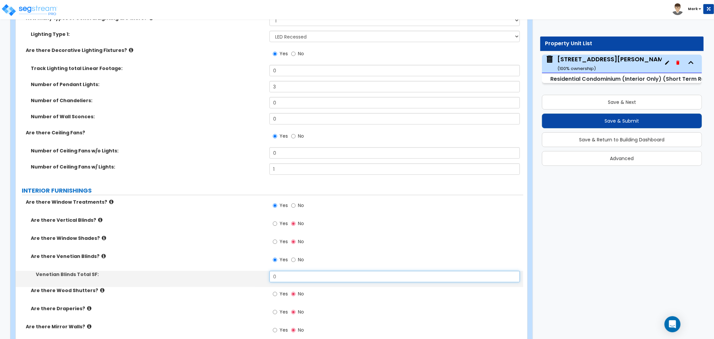
click at [281, 276] on input "0" at bounding box center [395, 276] width 251 height 11
type input "15"
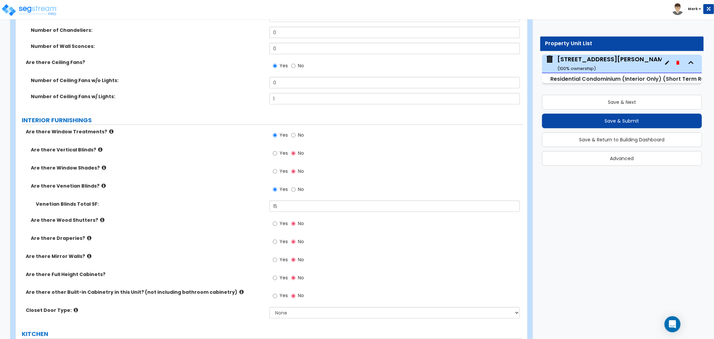
scroll to position [781, 0]
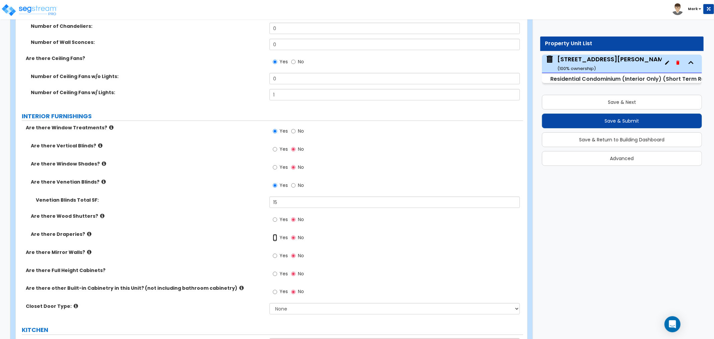
click at [277, 239] on input "Yes" at bounding box center [275, 237] width 4 height 7
radio input "true"
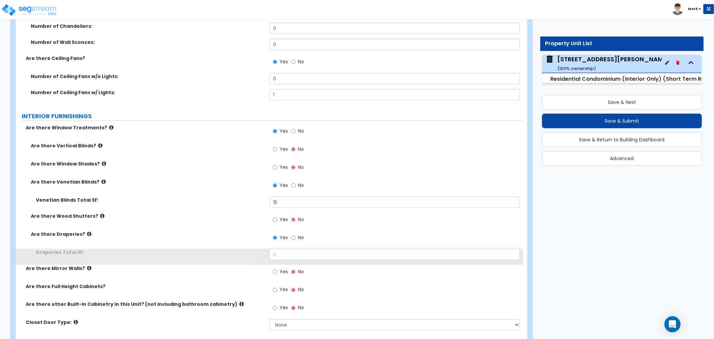
click at [286, 252] on input "0" at bounding box center [395, 254] width 251 height 11
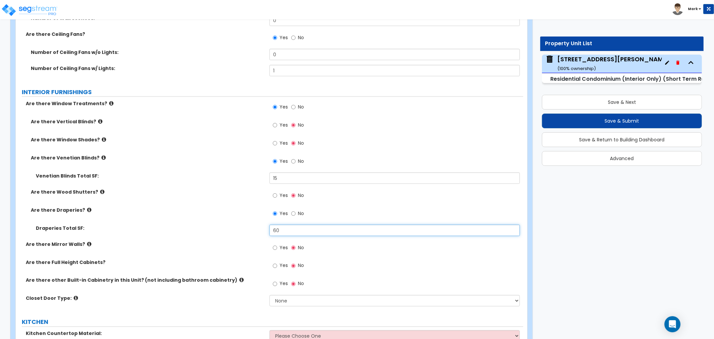
scroll to position [819, 0]
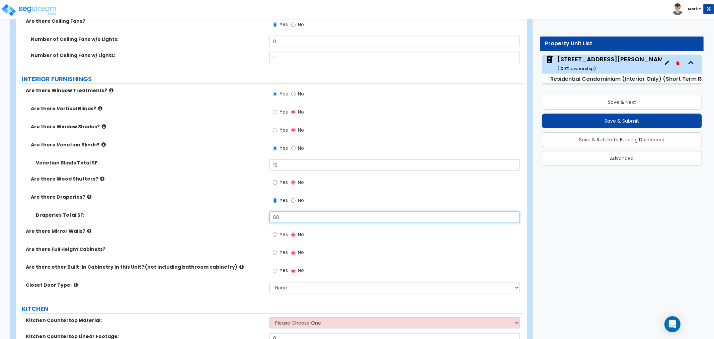
type input "60"
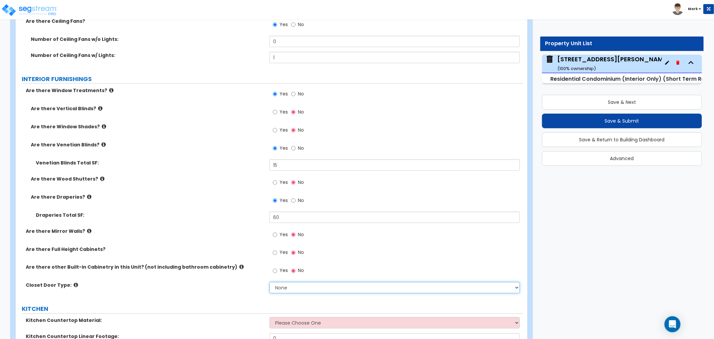
click at [289, 287] on select "None Bi-fold Louvered Doors Bi-fold Panel Doors Sliding Doors Hinged Wood Door" at bounding box center [395, 287] width 251 height 11
select select "2"
click at [270, 282] on select "None Bi-fold Louvered Doors Bi-fold Panel Doors Sliding Doors Hinged Wood Door" at bounding box center [395, 287] width 251 height 11
click at [297, 292] on select "None Bi-fold Louvered Doors Bi-fold Panel Doors Sliding Doors Hinged Wood Door" at bounding box center [395, 287] width 251 height 11
click at [299, 285] on select "None Bi-fold Louvered Doors Bi-fold Panel Doors Sliding Doors Hinged Wood Door" at bounding box center [395, 287] width 251 height 11
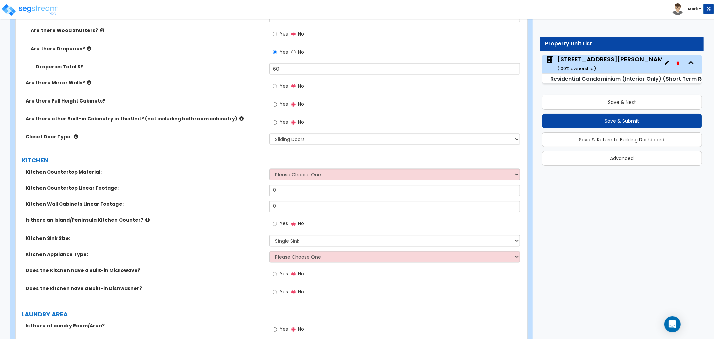
scroll to position [967, 0]
click at [293, 174] on select "Please Choose One Plastic Laminate Solid Surface Stone Quartz Marble Tile Wood …" at bounding box center [395, 173] width 251 height 11
select select "2"
click at [270, 168] on select "Please Choose One Plastic Laminate Solid Surface Stone Quartz Marble Tile Wood …" at bounding box center [395, 173] width 251 height 11
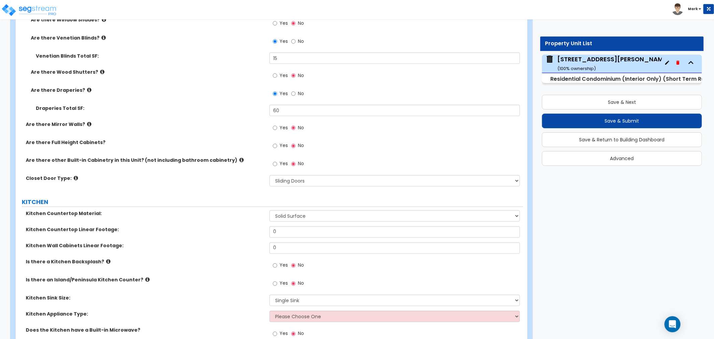
scroll to position [930, 0]
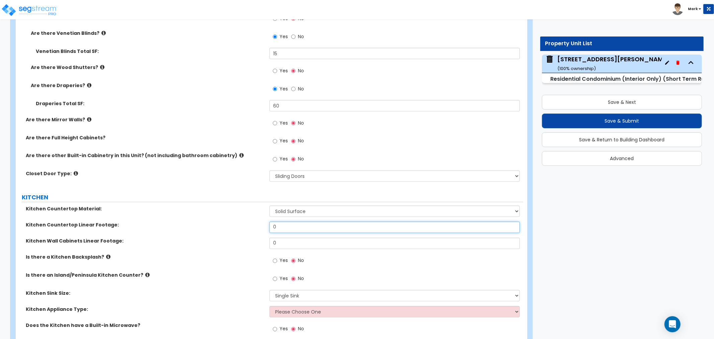
click at [293, 230] on input "0" at bounding box center [395, 227] width 251 height 11
type input "16"
click at [371, 238] on input "0" at bounding box center [395, 243] width 251 height 11
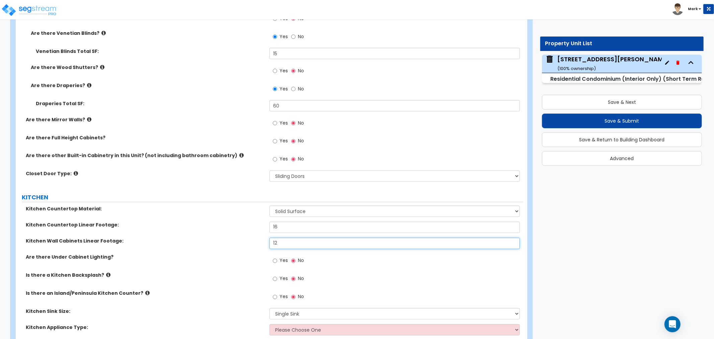
type input "12"
click at [279, 260] on label "Yes" at bounding box center [280, 261] width 15 height 11
click at [277, 260] on input "Yes" at bounding box center [275, 260] width 4 height 7
radio input "true"
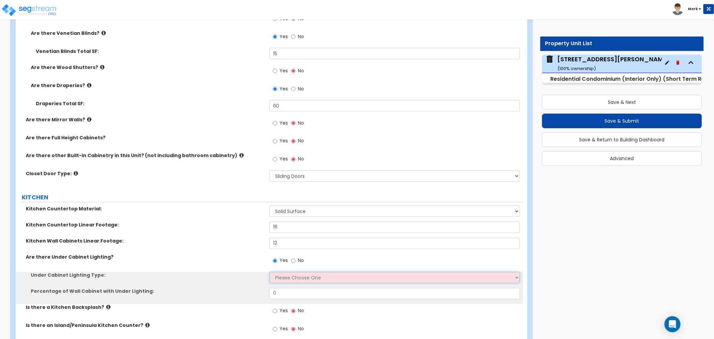
click at [281, 276] on select "Please Choose One Fluorescent Incandescent LED" at bounding box center [395, 277] width 251 height 11
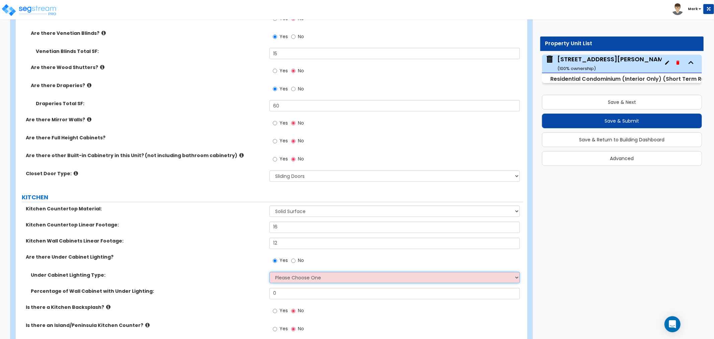
select select "3"
click at [270, 272] on select "Please Choose One Fluorescent Incandescent LED" at bounding box center [395, 277] width 251 height 11
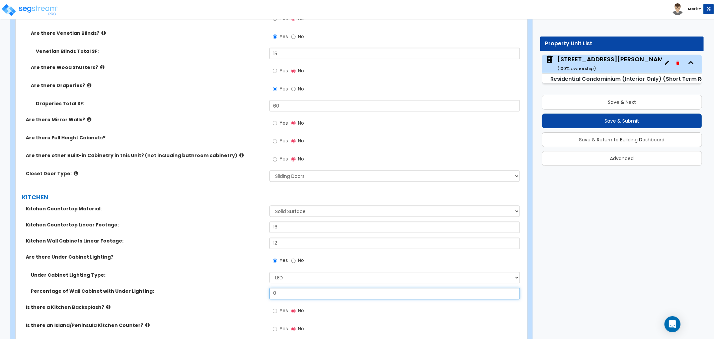
click at [292, 292] on input "0" at bounding box center [395, 293] width 251 height 11
click at [295, 291] on input "0" at bounding box center [395, 293] width 251 height 11
click at [294, 291] on input "0" at bounding box center [395, 293] width 251 height 11
type input "70"
click at [275, 309] on input "Yes" at bounding box center [275, 310] width 4 height 7
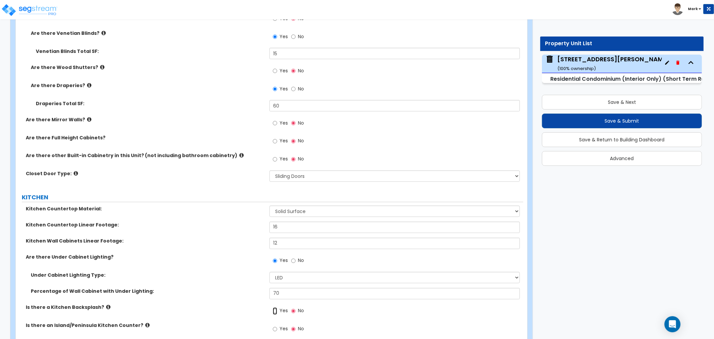
radio input "true"
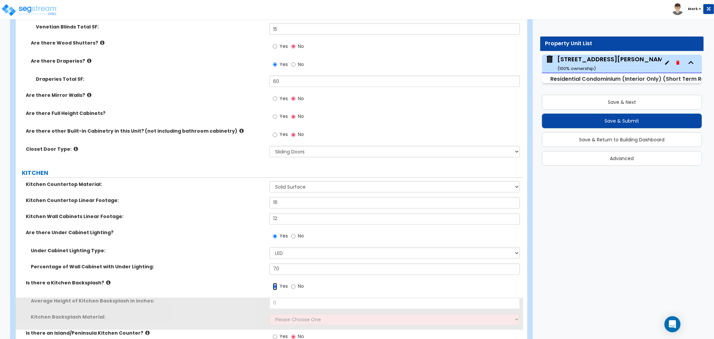
scroll to position [967, 0]
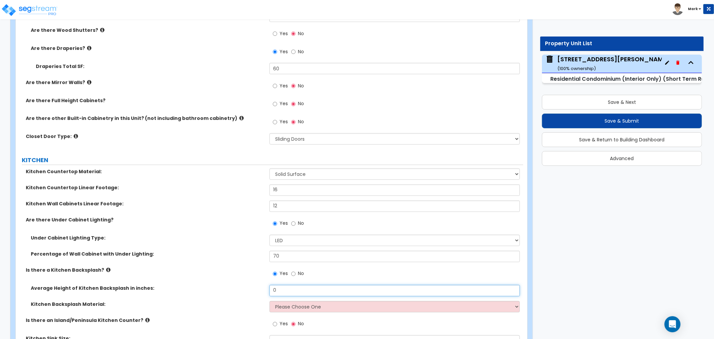
click at [290, 289] on input "0" at bounding box center [395, 290] width 251 height 11
type input "28"
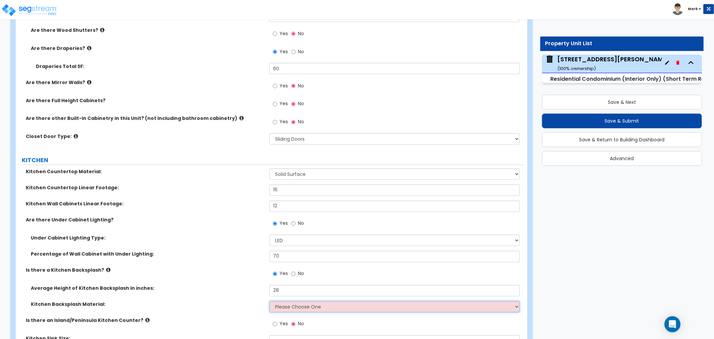
drag, startPoint x: 322, startPoint y: 303, endPoint x: 324, endPoint y: 306, distance: 3.4
click at [323, 303] on select "Please Choose One Plastic Laminate Solid Surface Stone Quartz Tile Stainless St…" at bounding box center [395, 306] width 251 height 11
select select "6"
click at [270, 301] on select "Please Choose One Plastic Laminate Solid Surface Stone Quartz Tile Stainless St…" at bounding box center [395, 306] width 251 height 11
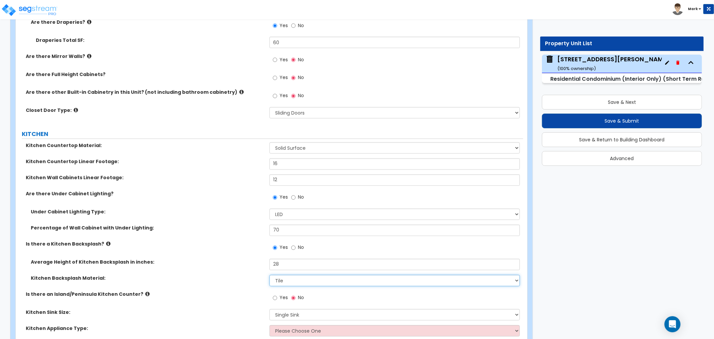
scroll to position [1005, 0]
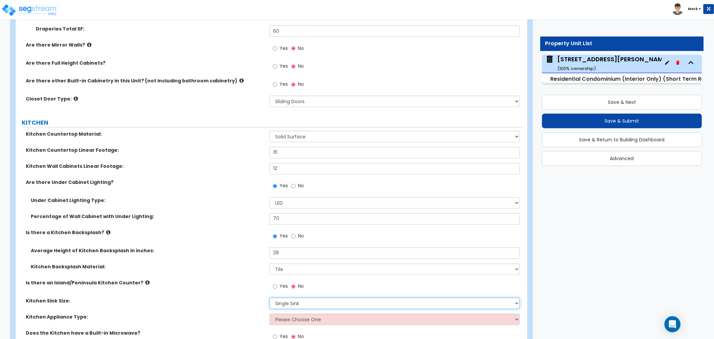
click at [312, 304] on select "Please Choose One Single Sink Double Sink" at bounding box center [395, 303] width 251 height 11
click at [270, 298] on select "Please Choose One Single Sink Double Sink" at bounding box center [395, 303] width 251 height 11
click at [305, 306] on select "Please Choose One Single Sink Double Sink" at bounding box center [395, 303] width 251 height 11
select select "2"
click at [270, 298] on select "Please Choose One Single Sink Double Sink" at bounding box center [395, 303] width 251 height 11
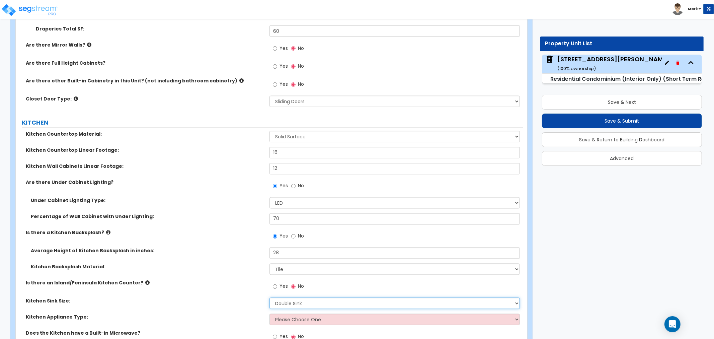
scroll to position [1042, 0]
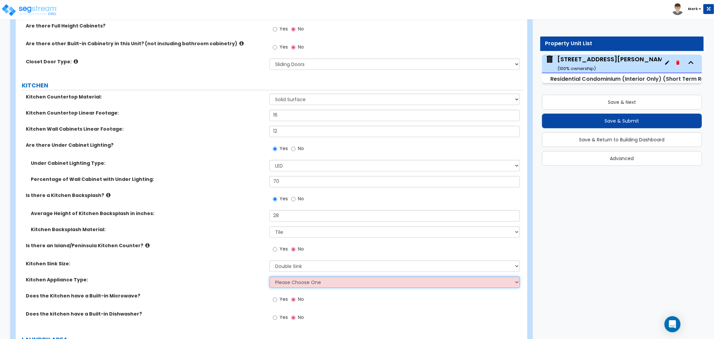
click at [306, 285] on select "Please Choose One Gas Electric" at bounding box center [395, 282] width 251 height 11
drag, startPoint x: 304, startPoint y: 279, endPoint x: 303, endPoint y: 287, distance: 7.4
click at [304, 282] on select "Please Choose One Gas Electric" at bounding box center [395, 282] width 251 height 11
select select "2"
click at [270, 277] on select "Please Choose One Gas Electric" at bounding box center [395, 282] width 251 height 11
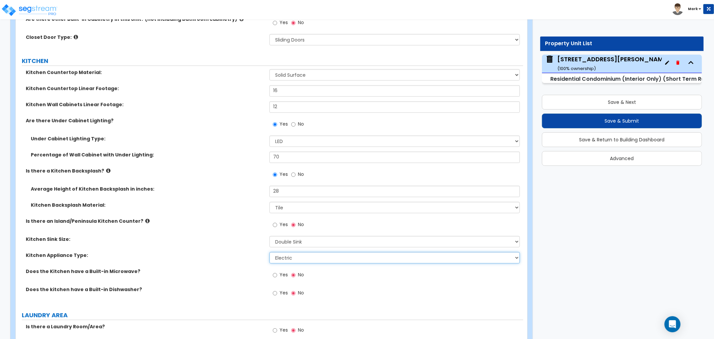
scroll to position [1079, 0]
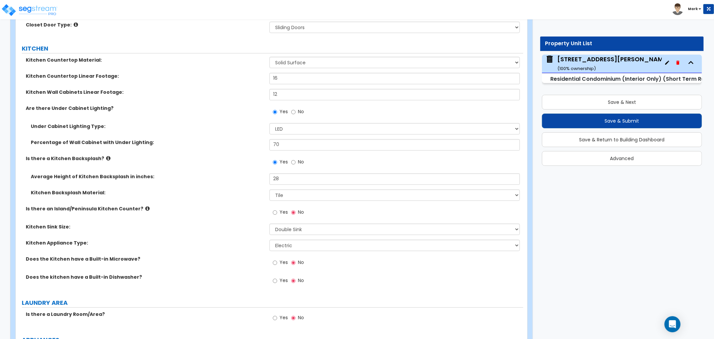
drag, startPoint x: 259, startPoint y: 285, endPoint x: 174, endPoint y: 256, distance: 89.7
click at [174, 256] on label "Does the Kitchen have a Built-in Microwave?" at bounding box center [145, 259] width 239 height 7
click at [280, 285] on label "Yes" at bounding box center [280, 281] width 15 height 11
click at [277, 284] on input "Yes" at bounding box center [275, 280] width 4 height 7
radio input "true"
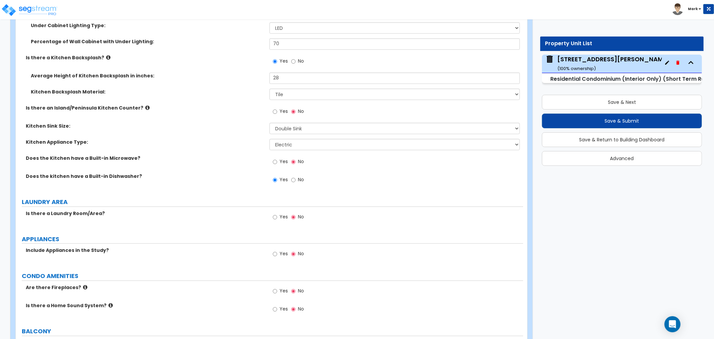
scroll to position [1191, 0]
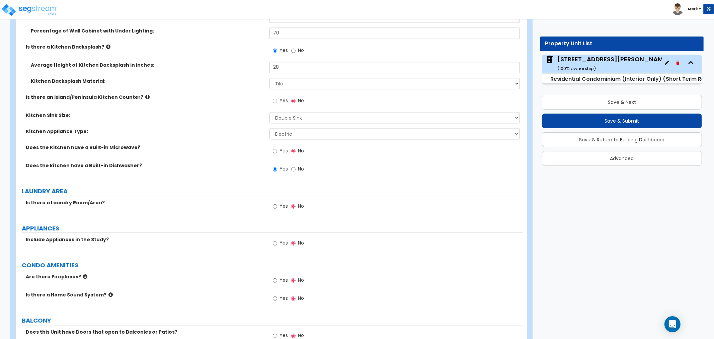
drag, startPoint x: 270, startPoint y: 242, endPoint x: 276, endPoint y: 243, distance: 5.9
click at [274, 243] on div "Yes No" at bounding box center [289, 243] width 38 height 15
click at [276, 244] on input "Yes" at bounding box center [275, 242] width 4 height 7
radio input "true"
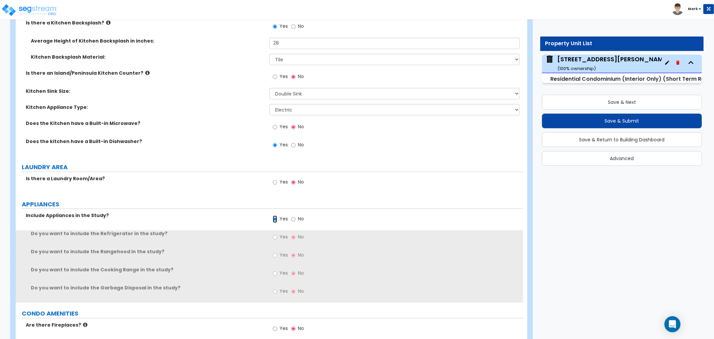
scroll to position [1228, 0]
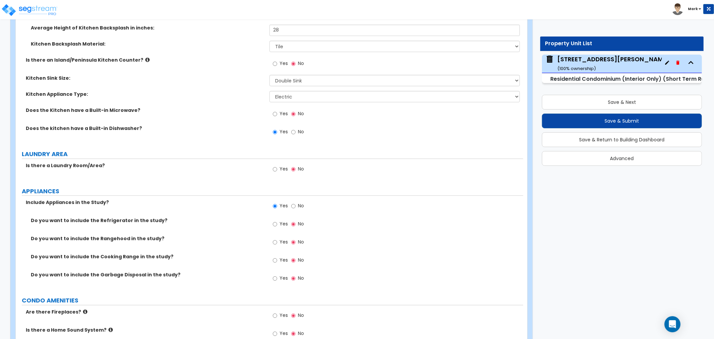
click at [278, 223] on label "Yes" at bounding box center [280, 224] width 15 height 11
click at [277, 223] on input "Yes" at bounding box center [275, 223] width 4 height 7
radio input "true"
click at [279, 241] on label "Yes" at bounding box center [280, 242] width 15 height 11
click at [277, 241] on input "Yes" at bounding box center [275, 241] width 4 height 7
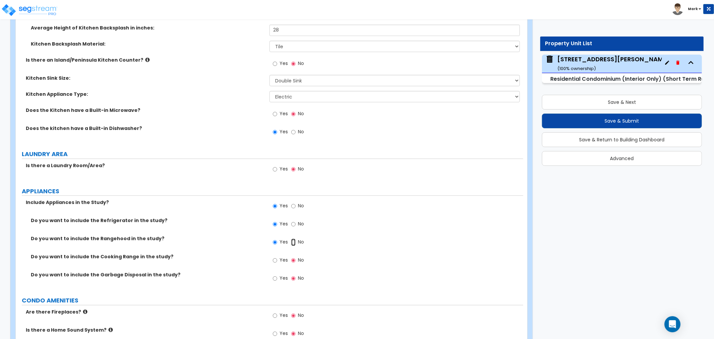
click at [293, 241] on input "No" at bounding box center [293, 241] width 4 height 7
radio input "false"
radio input "true"
click at [275, 255] on label "Yes" at bounding box center [280, 260] width 15 height 11
click at [275, 257] on input "Yes" at bounding box center [275, 260] width 4 height 7
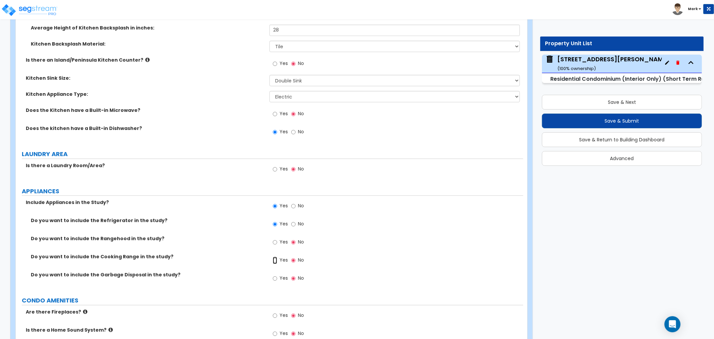
radio input "true"
click at [274, 273] on label "Yes" at bounding box center [280, 278] width 15 height 11
click at [274, 275] on input "Yes" at bounding box center [275, 278] width 4 height 7
radio input "true"
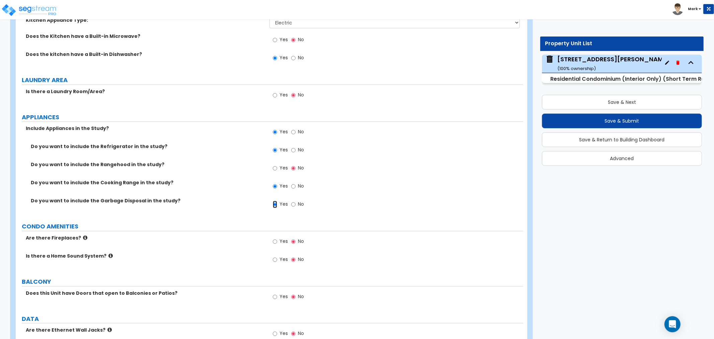
scroll to position [1302, 0]
click at [279, 243] on label "Yes" at bounding box center [280, 241] width 15 height 11
click at [277, 243] on input "Yes" at bounding box center [275, 240] width 4 height 7
radio input "true"
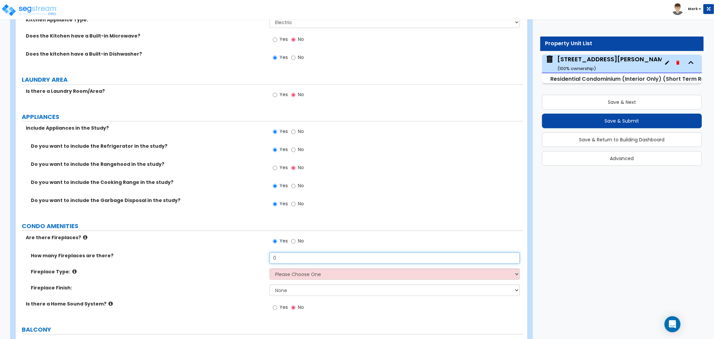
click at [297, 253] on input "0" at bounding box center [395, 257] width 251 height 11
drag, startPoint x: 297, startPoint y: 253, endPoint x: 312, endPoint y: 249, distance: 15.0
click at [297, 253] on input "0" at bounding box center [395, 257] width 251 height 11
type input "1"
click at [312, 275] on select "Please Choose One Built-in Electric Fireplace Built-in Gas Fireplace Built-in W…" at bounding box center [395, 273] width 251 height 11
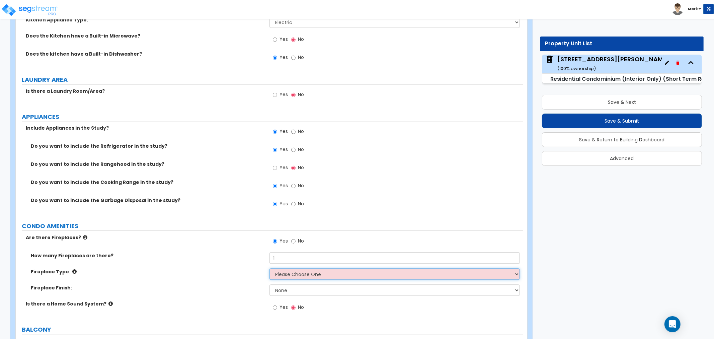
select select "2"
click at [270, 268] on select "Please Choose One Built-in Electric Fireplace Built-in Gas Fireplace Built-in W…" at bounding box center [395, 273] width 251 height 11
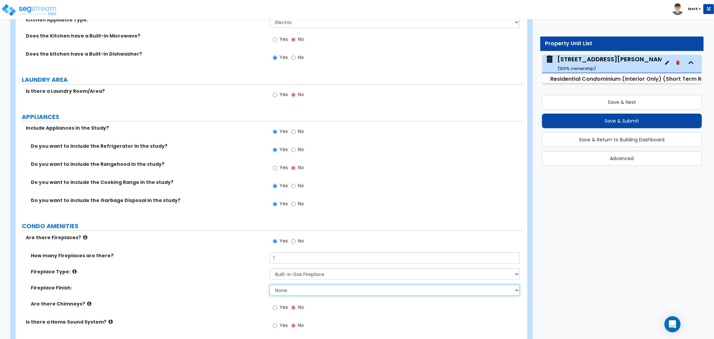
click at [295, 289] on select "None Brick Stone Tile Painted Molding" at bounding box center [395, 289] width 251 height 11
select select "1"
click at [270, 284] on select "None Brick Stone Tile Painted Molding" at bounding box center [395, 289] width 251 height 11
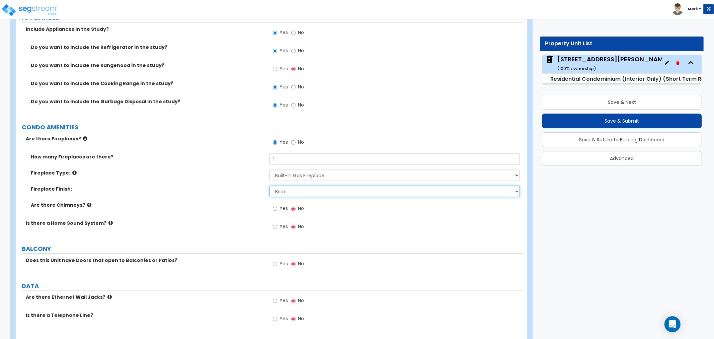
scroll to position [1414, 0]
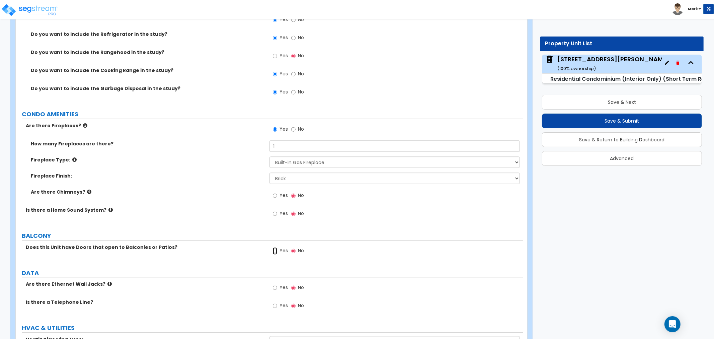
click at [277, 253] on input "Yes" at bounding box center [275, 250] width 4 height 7
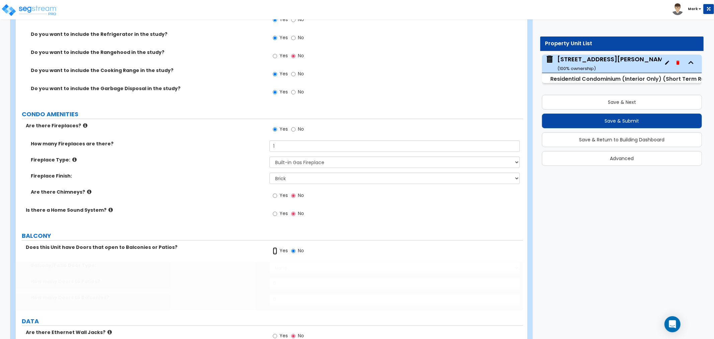
radio input "true"
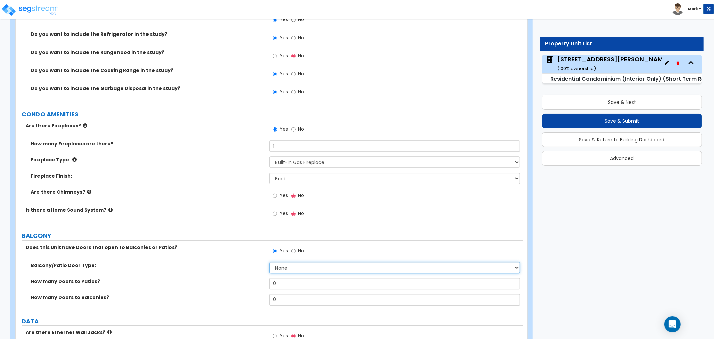
click at [277, 265] on select "None Single Hinged Doors Double Hinged Doors Single French Doors Double French …" at bounding box center [395, 267] width 251 height 11
select select "5"
click at [270, 262] on select "None Single Hinged Doors Double Hinged Doors Single French Doors Double French …" at bounding box center [395, 267] width 251 height 11
click at [290, 282] on input "0" at bounding box center [395, 283] width 251 height 11
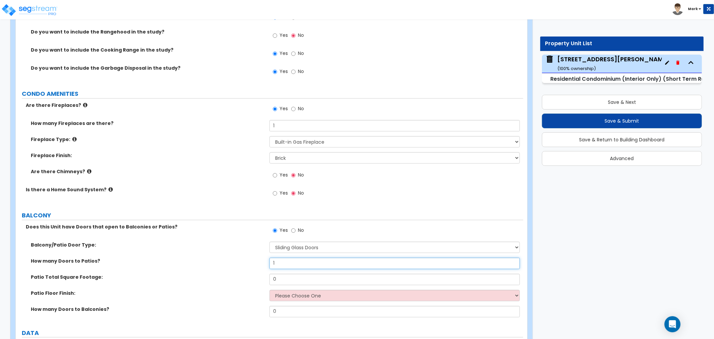
scroll to position [1451, 0]
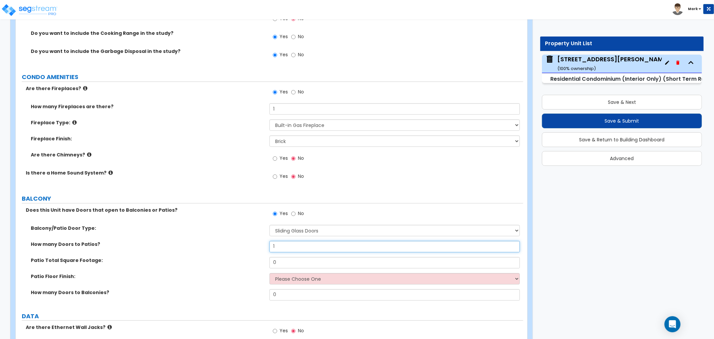
type input "1"
click at [281, 264] on input "0" at bounding box center [395, 262] width 251 height 11
type input "100"
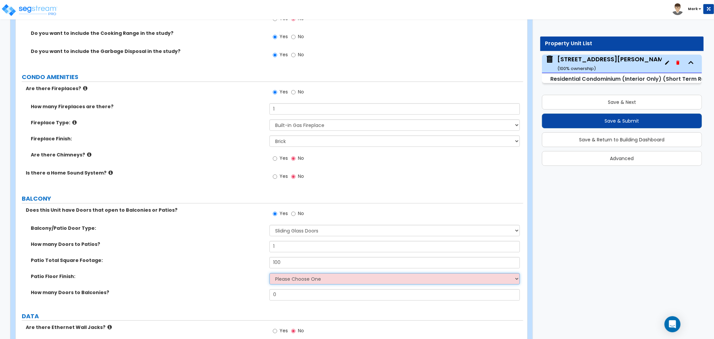
click at [323, 282] on select "Please Choose One Bare Concrete Brick Pavers Stamped Concrete Stone Pavers Wood…" at bounding box center [395, 278] width 251 height 11
select select "5"
click at [270, 273] on select "Please Choose One Bare Concrete Brick Pavers Stamped Concrete Stone Pavers Wood…" at bounding box center [395, 278] width 251 height 11
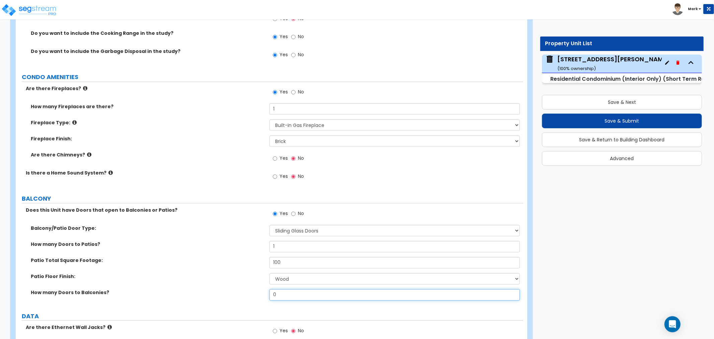
click at [288, 294] on input "0" at bounding box center [395, 294] width 251 height 11
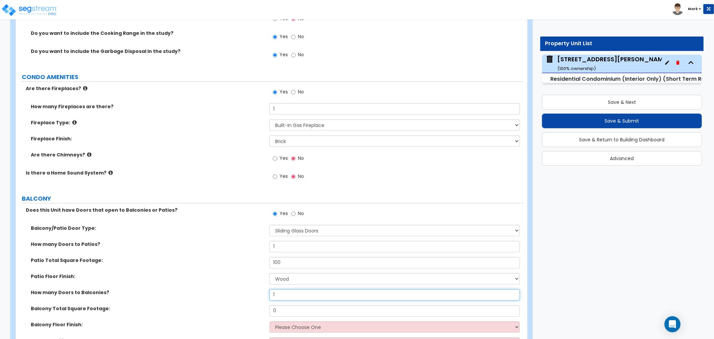
type input "1"
click at [282, 249] on input "1" at bounding box center [395, 246] width 251 height 11
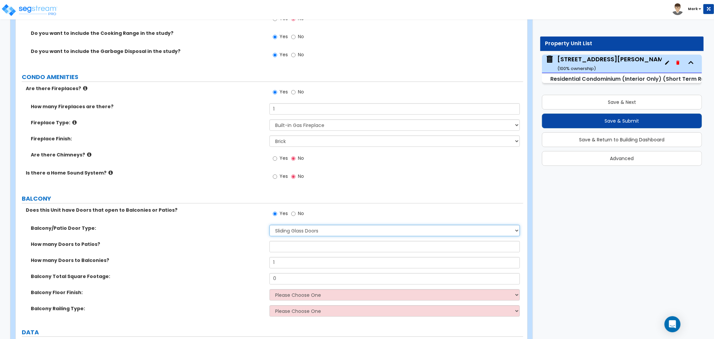
drag, startPoint x: 293, startPoint y: 226, endPoint x: 293, endPoint y: 230, distance: 3.7
click at [293, 228] on select "None Single Hinged Doors Double Hinged Doors Single French Doors Double French …" at bounding box center [395, 230] width 251 height 11
select select "0"
click at [270, 225] on select "None Single Hinged Doors Double Hinged Doors Single French Doors Double French …" at bounding box center [395, 230] width 251 height 11
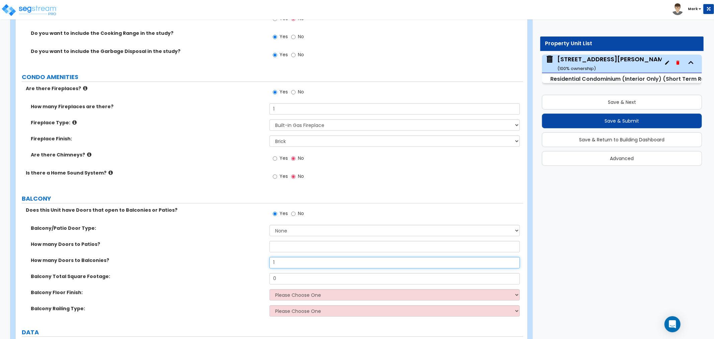
click at [280, 262] on input "1" at bounding box center [395, 262] width 251 height 11
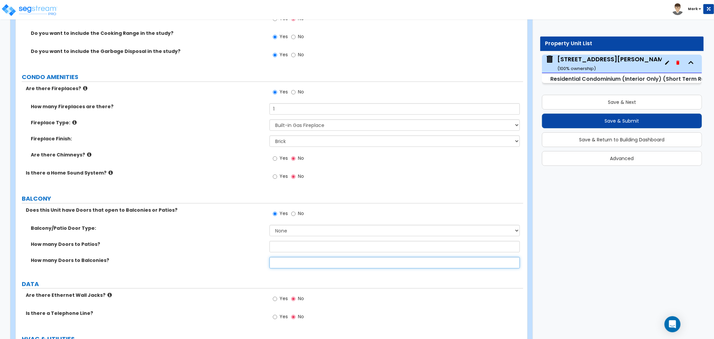
type input "1"
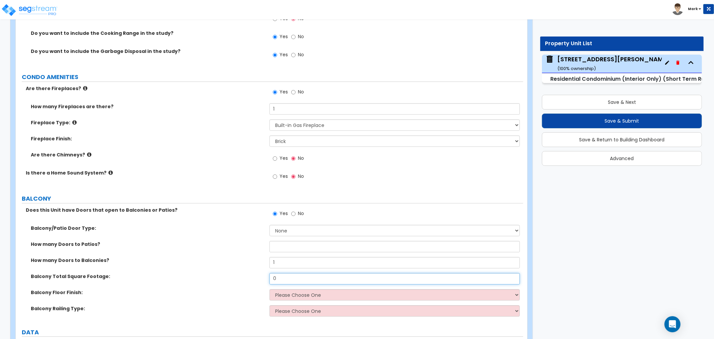
click at [291, 276] on input "0" at bounding box center [395, 278] width 251 height 11
type input "100"
click at [334, 296] on select "Please Choose One Concrete Tiles Resilient Laminate Wood PVC" at bounding box center [395, 294] width 251 height 11
select select "4"
click at [270, 289] on select "Please Choose One Concrete Tiles Resilient Laminate Wood PVC" at bounding box center [395, 294] width 251 height 11
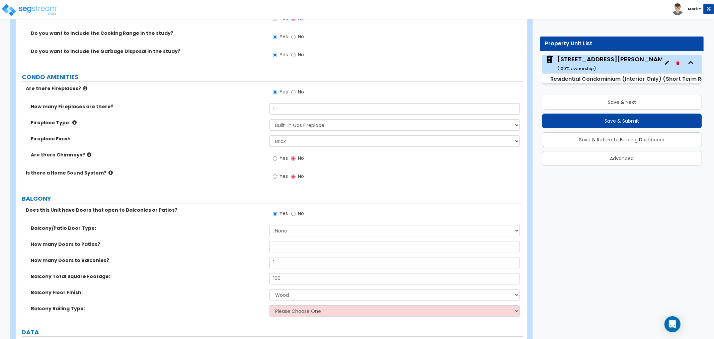
click at [301, 316] on div "Balcony Railing Type: Please Choose One Steel Aluminum Wood Glass and Metal Wro…" at bounding box center [270, 313] width 508 height 16
click at [301, 314] on select "Please Choose One Steel Aluminum Wood Glass and Metal Wrought Iron" at bounding box center [395, 310] width 251 height 11
click at [189, 295] on label "Balcony Floor Finish:" at bounding box center [148, 292] width 234 height 7
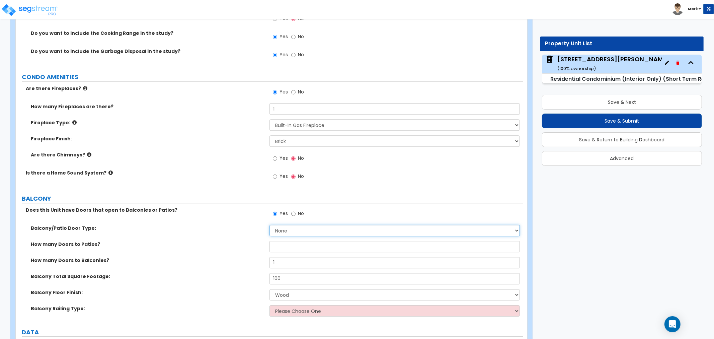
click at [290, 226] on select "None Single Hinged Doors Double Hinged Doors Single French Doors Double French …" at bounding box center [395, 230] width 251 height 11
select select "5"
click at [270, 225] on select "None Single Hinged Doors Double Hinged Doors Single French Doors Double French …" at bounding box center [395, 230] width 251 height 11
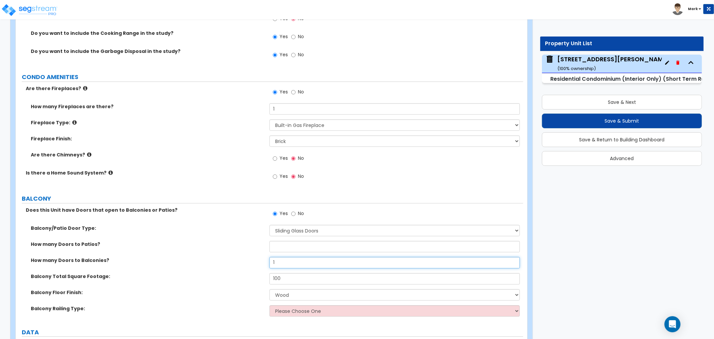
click at [291, 260] on input "1" at bounding box center [395, 262] width 251 height 11
click at [289, 247] on input "text" at bounding box center [395, 246] width 251 height 11
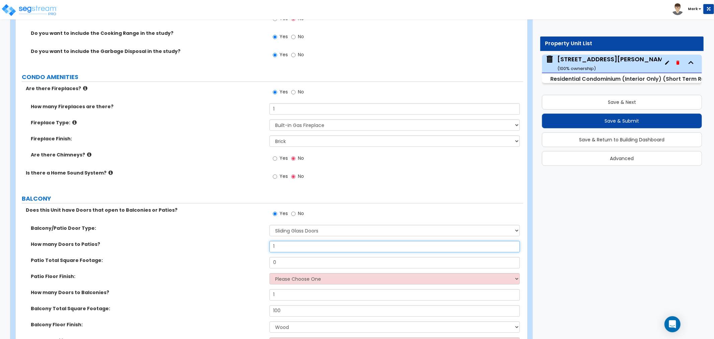
type input "1"
click at [307, 266] on input "0" at bounding box center [395, 262] width 251 height 11
drag, startPoint x: 307, startPoint y: 266, endPoint x: 294, endPoint y: 248, distance: 22.7
click at [302, 257] on input "0" at bounding box center [395, 262] width 251 height 11
type input "100"
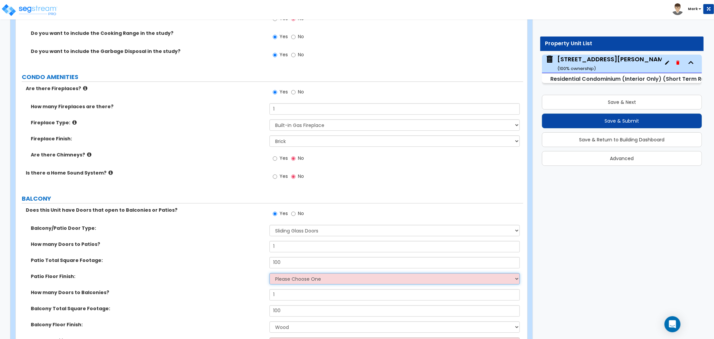
click at [295, 280] on select "Please Choose One Bare Concrete Brick Pavers Stamped Concrete Stone Pavers Wood…" at bounding box center [395, 278] width 251 height 11
select select "5"
click at [270, 273] on select "Please Choose One Bare Concrete Brick Pavers Stamped Concrete Stone Pavers Wood…" at bounding box center [395, 278] width 251 height 11
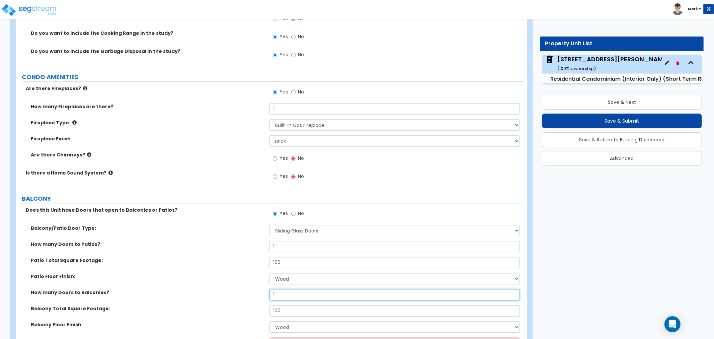
click at [278, 293] on input "1" at bounding box center [395, 294] width 251 height 11
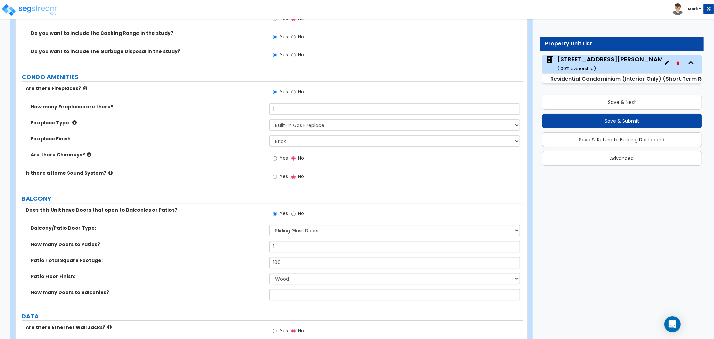
click at [247, 276] on label "Patio Floor Finish:" at bounding box center [148, 276] width 234 height 7
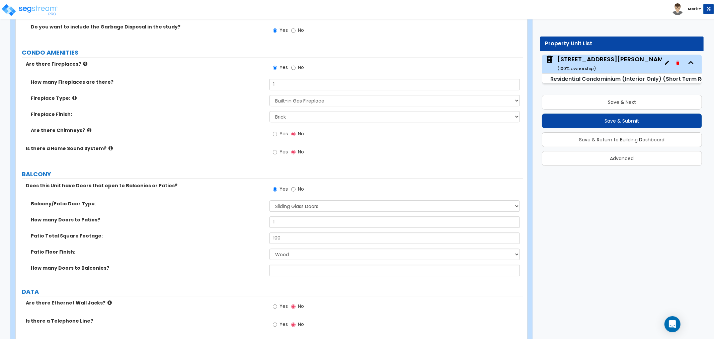
scroll to position [1488, 0]
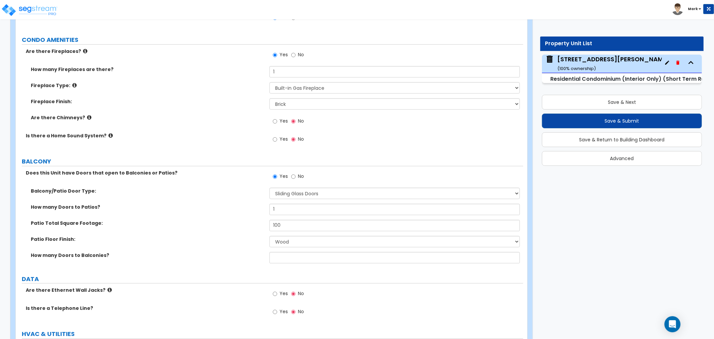
click at [213, 253] on label "How many Doors to Balconies?" at bounding box center [148, 255] width 234 height 7
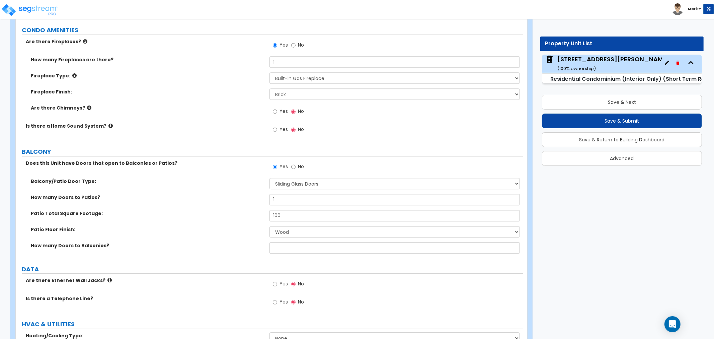
scroll to position [1526, 0]
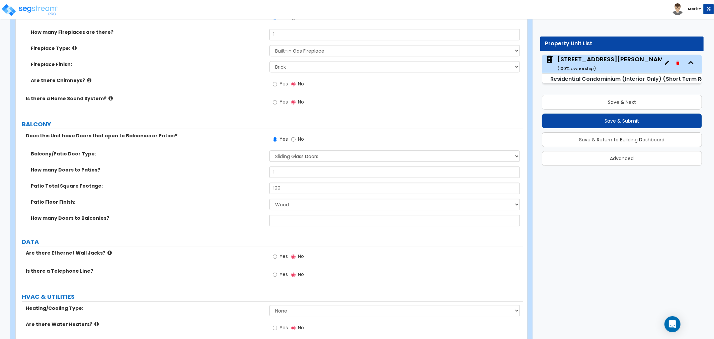
click at [279, 259] on label "Yes" at bounding box center [280, 257] width 15 height 11
click at [277, 259] on input "Yes" at bounding box center [275, 256] width 4 height 7
radio input "true"
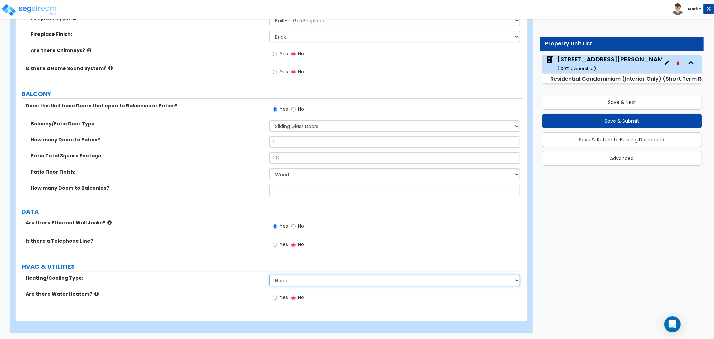
click at [290, 280] on select "None Heat Only Central HVAC Thru Wall HVAC Mini Split HVAC" at bounding box center [395, 280] width 251 height 11
click at [290, 283] on select "None Heat Only Central HVAC Thru Wall HVAC Mini Split HVAC" at bounding box center [395, 280] width 251 height 11
select select "1"
click at [270, 275] on select "None Heat Only Central HVAC Thru Wall HVAC Mini Split HVAC" at bounding box center [395, 280] width 251 height 11
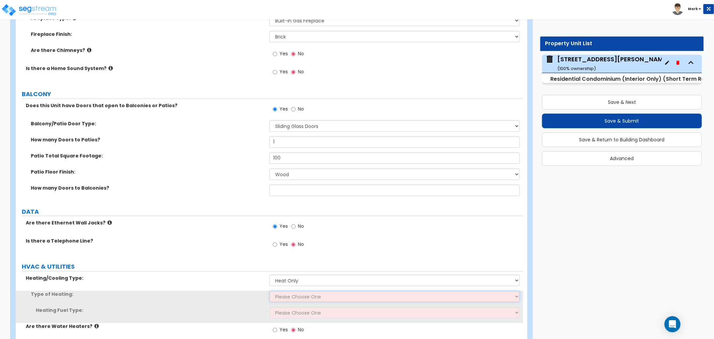
click at [284, 292] on select "Please Choose One Wall Heater Baseboard Heater Hydronic Heating Forced Air Heat…" at bounding box center [395, 296] width 251 height 11
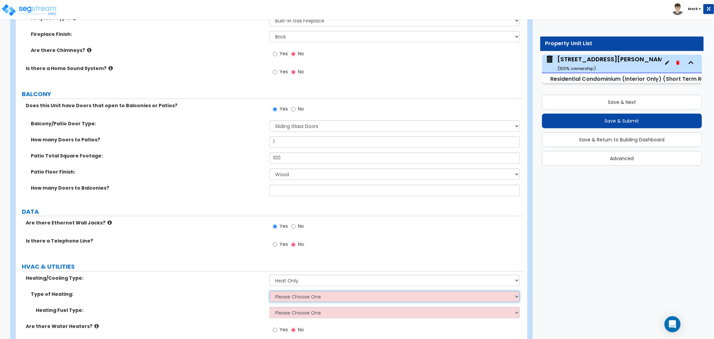
select select "2"
click at [270, 291] on select "Please Choose One Wall Heater Baseboard Heater Hydronic Heating Forced Air Heat…" at bounding box center [395, 296] width 251 height 11
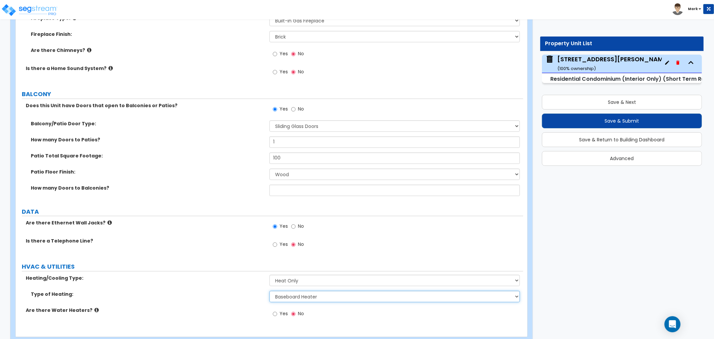
click at [287, 297] on select "Please Choose One Wall Heater Baseboard Heater Hydronic Heating Forced Air Heat…" at bounding box center [395, 296] width 251 height 11
click at [282, 309] on label "Yes" at bounding box center [280, 314] width 15 height 11
click at [277, 310] on input "Yes" at bounding box center [275, 313] width 4 height 7
radio input "true"
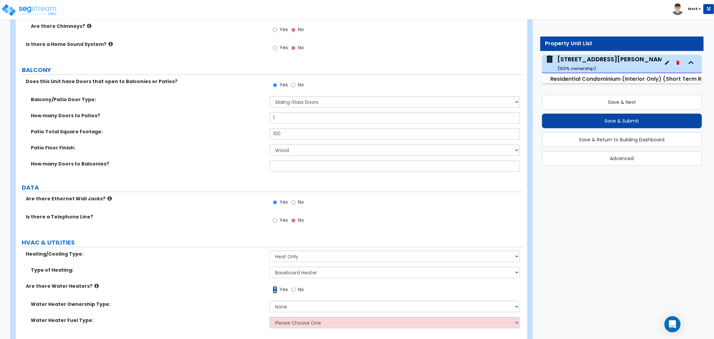
scroll to position [1593, 0]
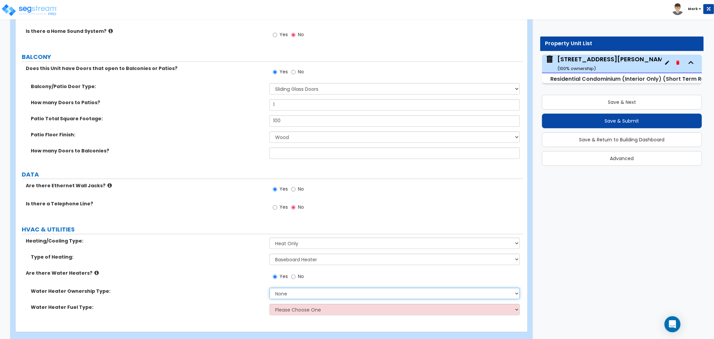
click at [287, 293] on select "None Water Heater for Multiple Units Water Heater for Individual Units" at bounding box center [395, 293] width 251 height 11
click at [279, 313] on select "Please Choose One Gas Electric" at bounding box center [395, 309] width 251 height 11
drag, startPoint x: 209, startPoint y: 300, endPoint x: 255, endPoint y: 301, distance: 46.2
click at [215, 300] on div "Water Heater Ownership Type: None Water Heater for Multiple Units Water Heater …" at bounding box center [270, 296] width 508 height 16
click at [281, 291] on select "None Water Heater for Multiple Units Water Heater for Individual Units" at bounding box center [395, 293] width 251 height 11
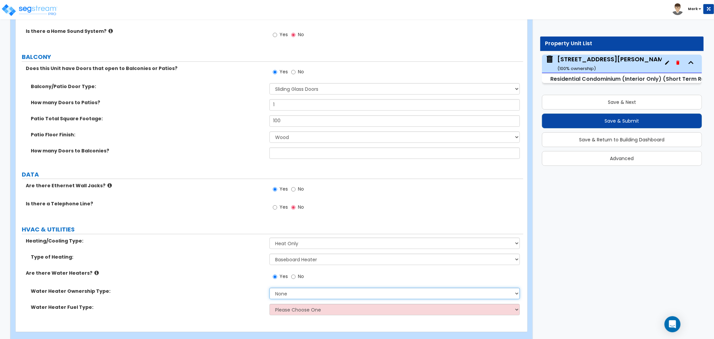
select select "1"
click at [270, 288] on select "None Water Heater for Multiple Units Water Heater for Individual Units" at bounding box center [395, 293] width 251 height 11
drag, startPoint x: 251, startPoint y: 302, endPoint x: 260, endPoint y: 304, distance: 9.1
click at [254, 303] on div "Water Heater Ownership Type: None Water Heater for Multiple Units Water Heater …" at bounding box center [270, 304] width 498 height 32
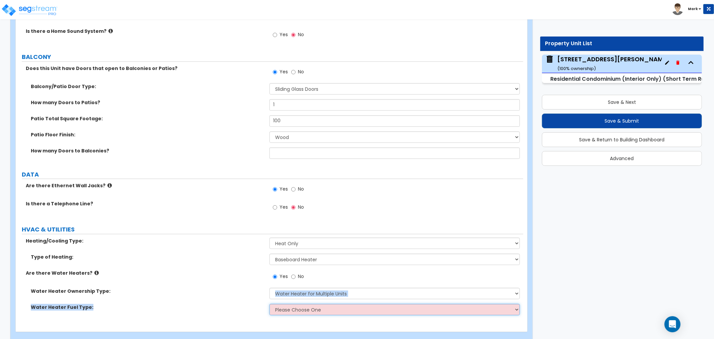
click at [290, 305] on select "Please Choose One Gas Electric" at bounding box center [395, 309] width 251 height 11
select select "1"
click at [270, 304] on select "Please Choose One Gas Electric" at bounding box center [395, 309] width 251 height 11
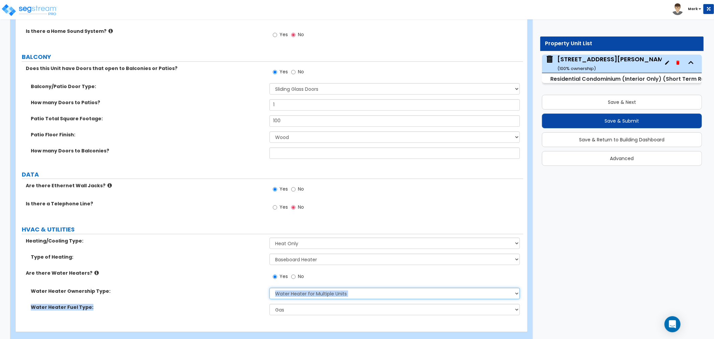
click at [302, 295] on select "None Water Heater for Multiple Units Water Heater for Individual Units" at bounding box center [395, 293] width 251 height 11
select select "2"
click at [270, 288] on select "None Water Heater for Multiple Units Water Heater for Individual Units" at bounding box center [395, 293] width 251 height 11
click at [208, 292] on label "Water Heater Ownership Type:" at bounding box center [148, 291] width 234 height 7
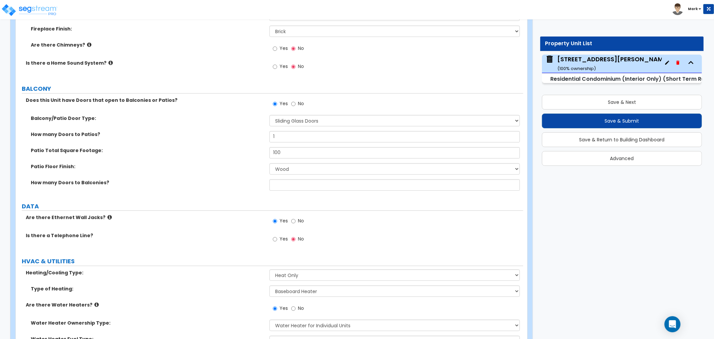
scroll to position [1519, 0]
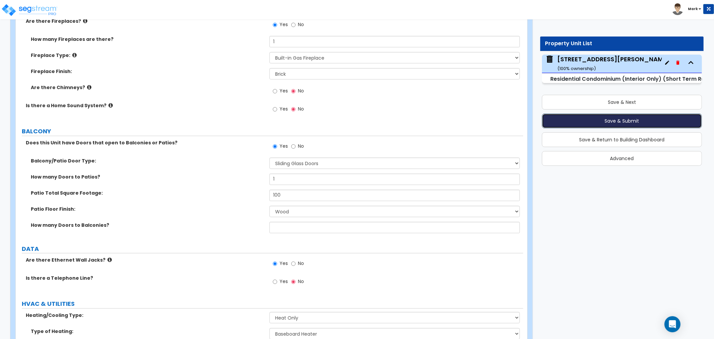
click at [625, 123] on button "Save & Submit" at bounding box center [622, 121] width 160 height 15
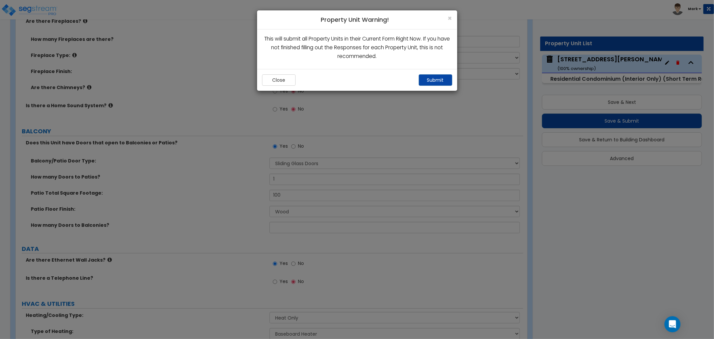
click at [440, 86] on div "Close Submit" at bounding box center [357, 80] width 200 height 22
click at [441, 81] on button "Submit" at bounding box center [435, 79] width 33 height 11
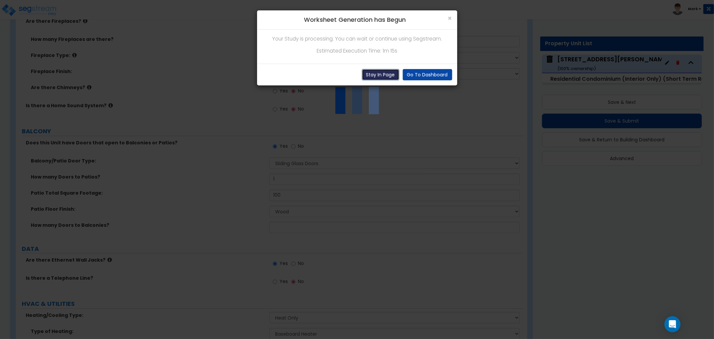
click at [389, 77] on button "Stay In Page" at bounding box center [381, 74] width 38 height 11
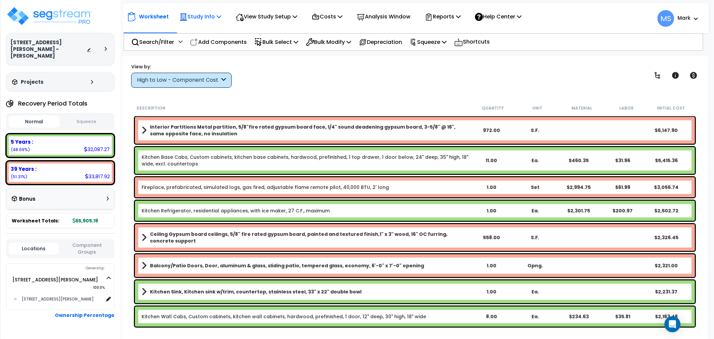
click at [209, 15] on p "Study Info" at bounding box center [201, 16] width 42 height 9
click at [202, 71] on link "Clone study" at bounding box center [209, 73] width 66 height 13
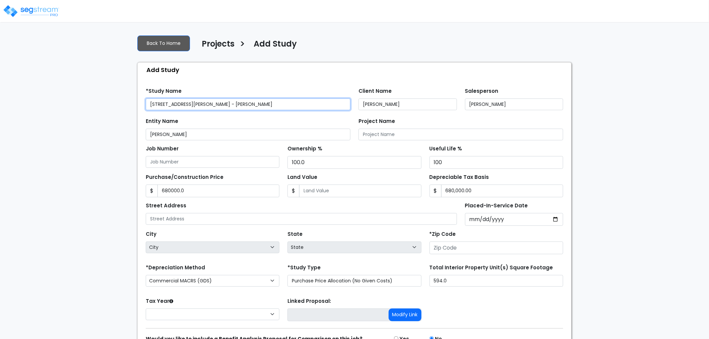
type input "680,000.0"
type input "[STREET_ADDRESS][PERSON_NAME]"
type input "80487"
select select "CO"
select select "2025"
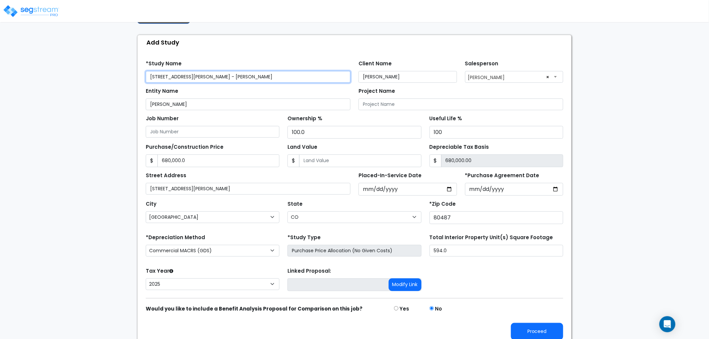
scroll to position [34, 0]
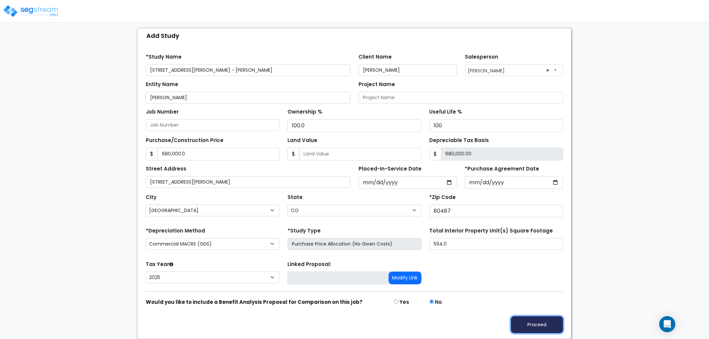
click at [538, 326] on button "Proceed" at bounding box center [537, 324] width 52 height 17
type input "680000"
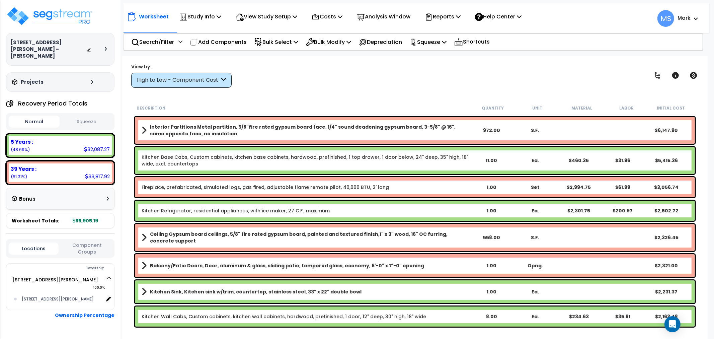
drag, startPoint x: 292, startPoint y: 105, endPoint x: 283, endPoint y: 101, distance: 9.9
click at [292, 105] on div "Description" at bounding box center [304, 107] width 334 height 7
click at [202, 17] on p "Study Info" at bounding box center [201, 16] width 42 height 9
click at [273, 13] on p "View Study Setup" at bounding box center [267, 16] width 62 height 9
click at [281, 45] on link "View Questionnaire" at bounding box center [265, 45] width 66 height 13
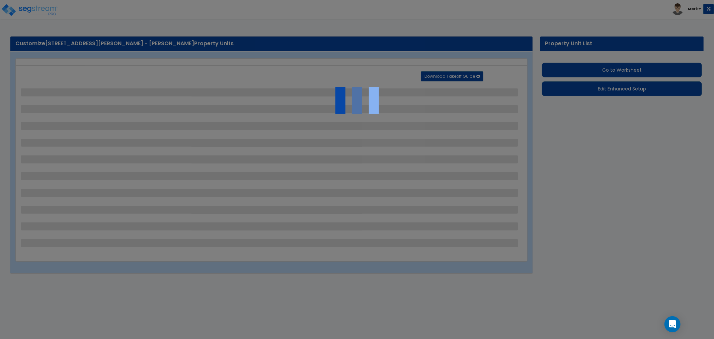
select select "2"
select select "6"
select select "1"
select select "5"
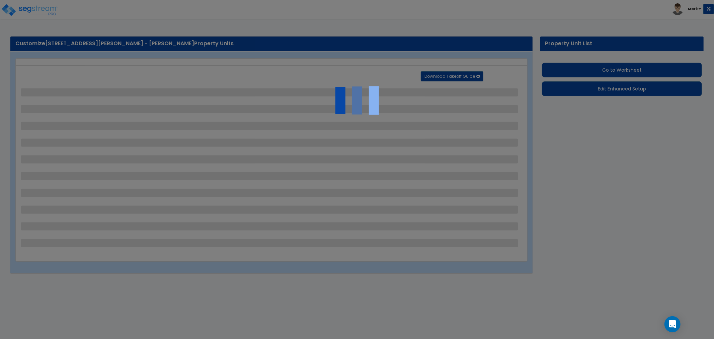
select select "2"
select select "3"
select select "2"
select select "1"
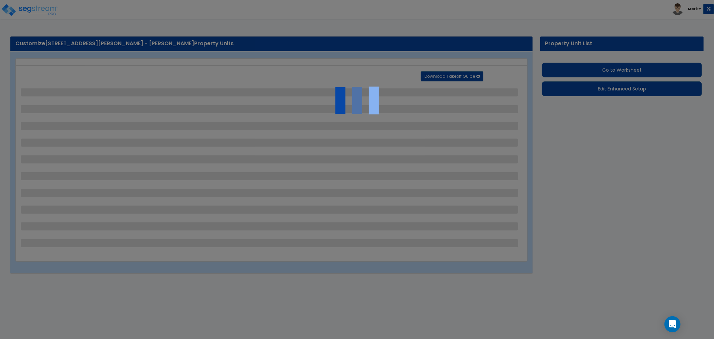
select select "2"
select select "1"
select select "2"
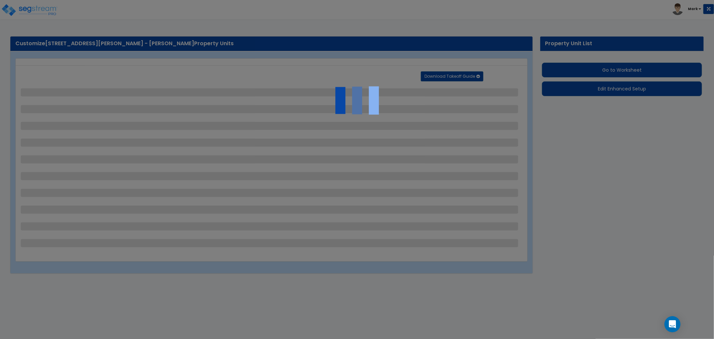
select select "2"
select select "3"
select select "6"
select select "2"
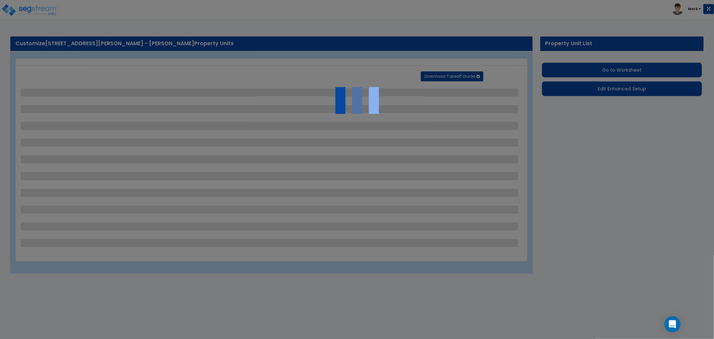
select select "2"
select select "1"
select select "5"
select select "1"
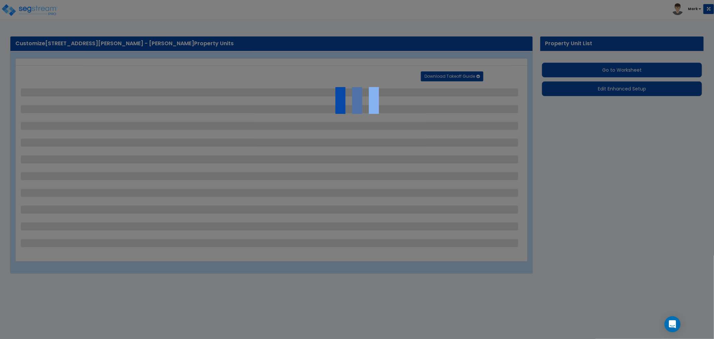
select select "2"
select select "1"
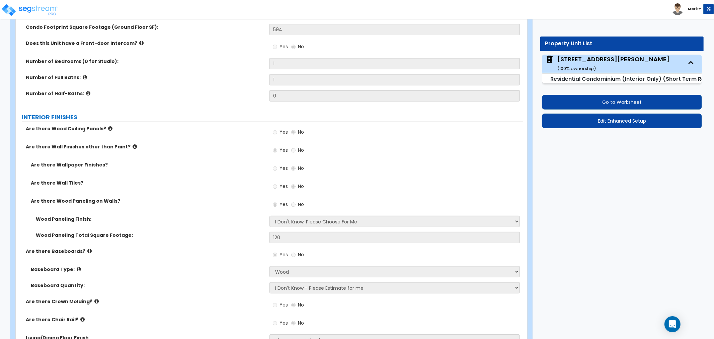
scroll to position [149, 0]
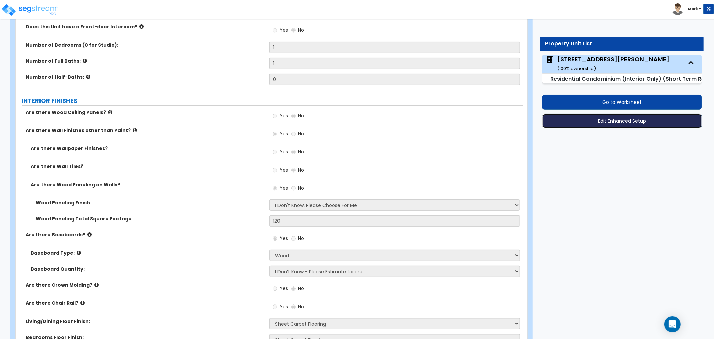
click at [629, 125] on button "Edit Enhanced Setup" at bounding box center [622, 121] width 160 height 15
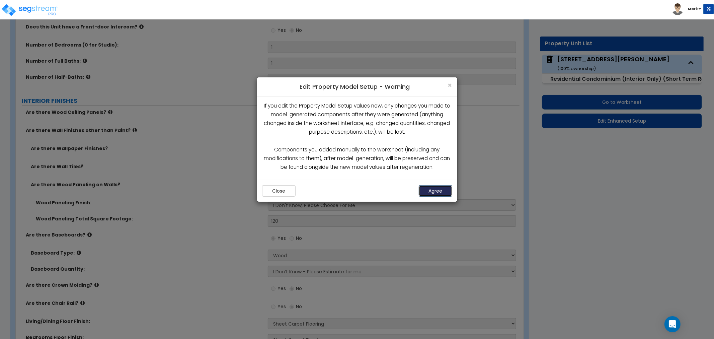
click at [436, 191] on button "Agree" at bounding box center [435, 190] width 33 height 11
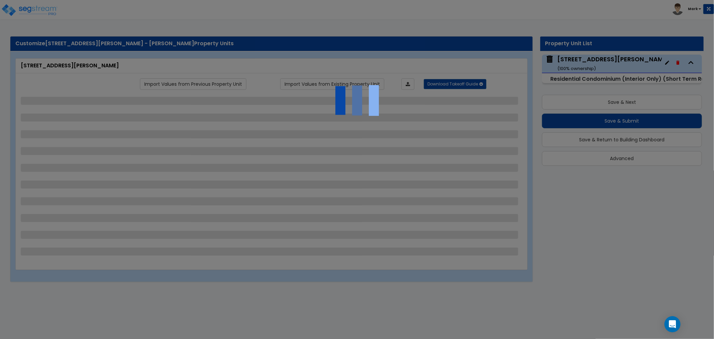
select select "2"
select select "6"
select select "1"
select select "5"
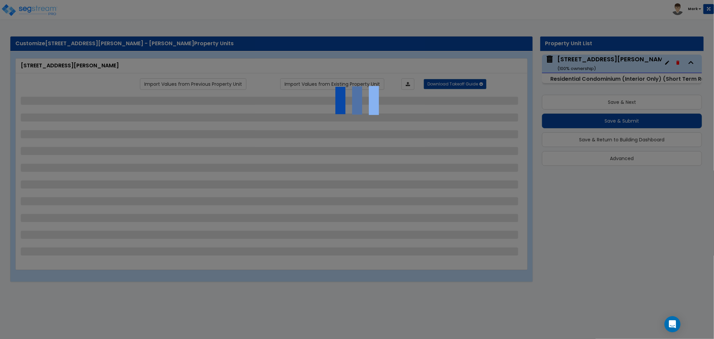
select select "2"
select select "3"
select select "2"
select select "1"
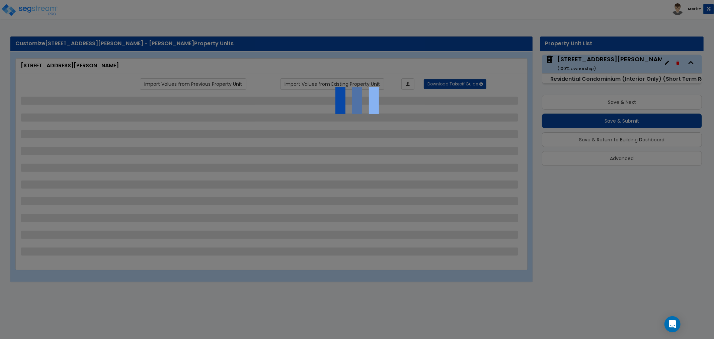
select select "2"
select select "1"
select select "2"
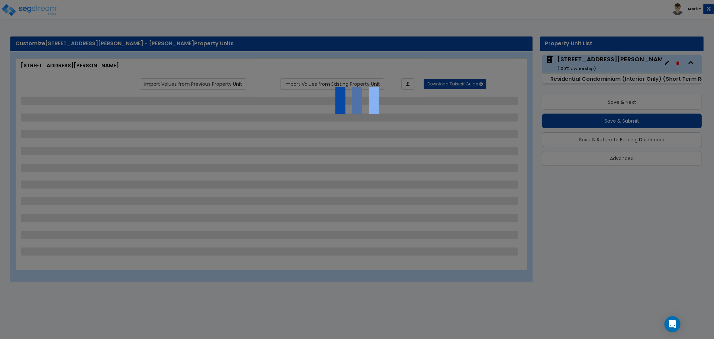
select select "2"
select select "3"
select select "6"
select select "2"
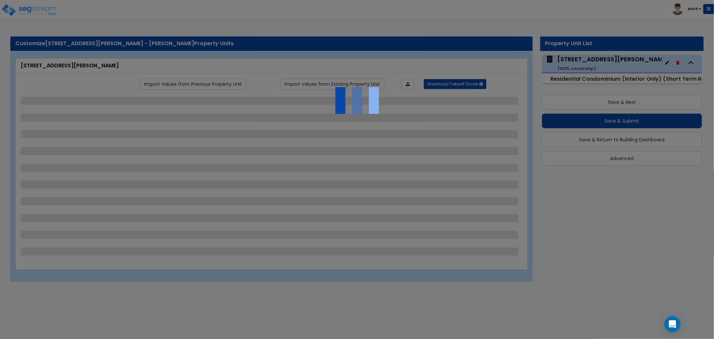
select select "2"
select select "1"
select select "5"
select select "1"
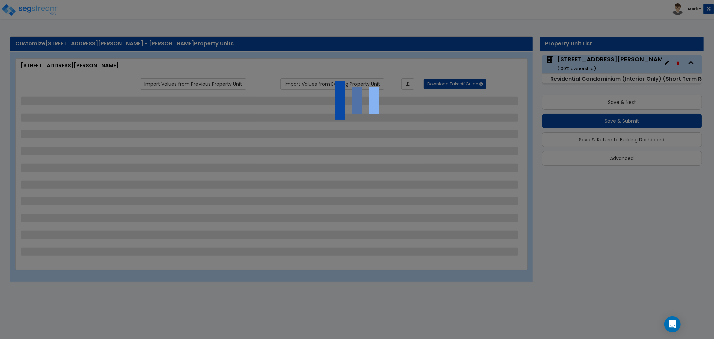
select select "2"
select select "1"
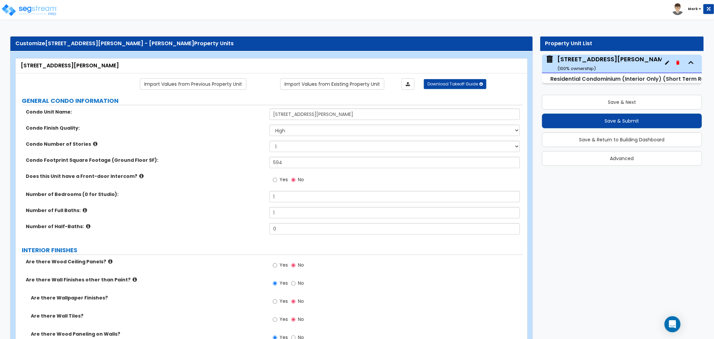
click at [666, 65] on button "button" at bounding box center [667, 62] width 11 height 11
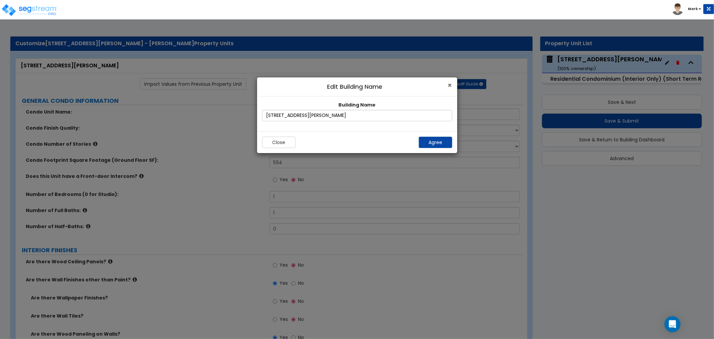
drag, startPoint x: 449, startPoint y: 86, endPoint x: 530, endPoint y: 129, distance: 91.1
click at [449, 86] on span "×" at bounding box center [450, 85] width 4 height 10
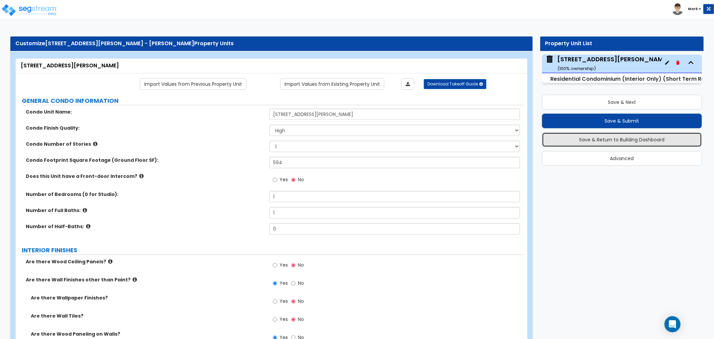
click at [580, 136] on button "Save & Return to Building Dashboard" at bounding box center [622, 139] width 160 height 15
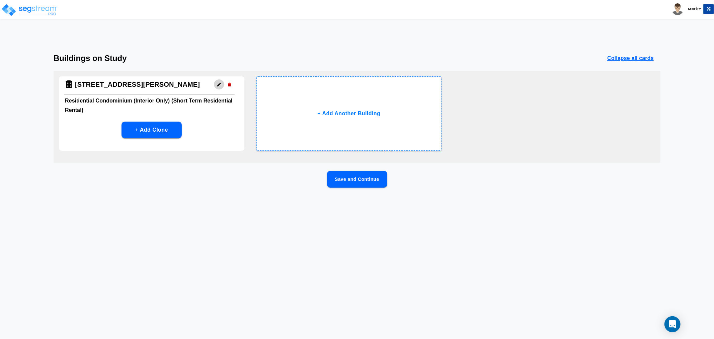
click at [218, 86] on icon "button" at bounding box center [219, 85] width 4 height 4
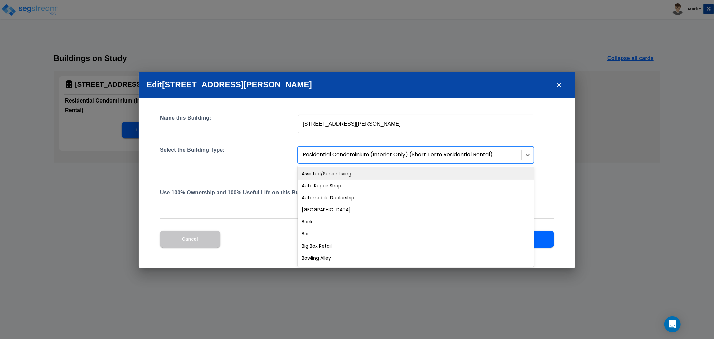
drag, startPoint x: 486, startPoint y: 155, endPoint x: 481, endPoint y: 153, distance: 5.4
click at [485, 155] on div at bounding box center [410, 154] width 215 height 9
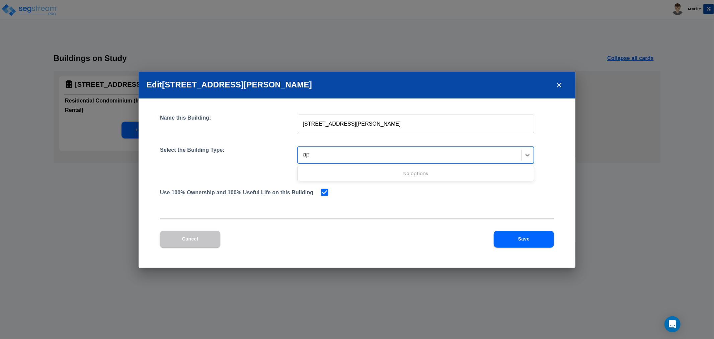
type input "ap"
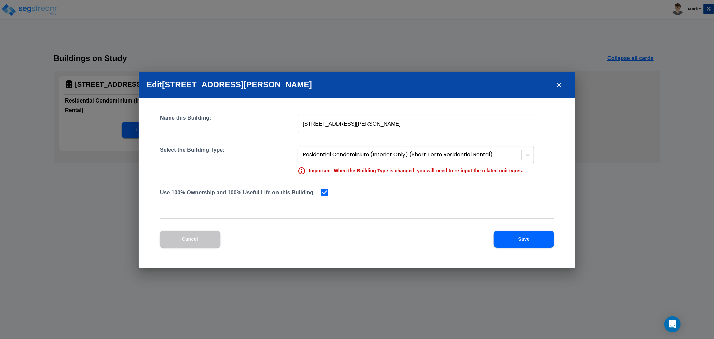
click at [330, 154] on div at bounding box center [410, 154] width 215 height 9
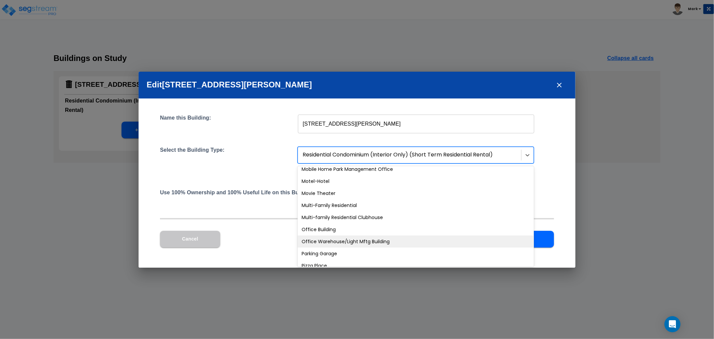
scroll to position [390, 0]
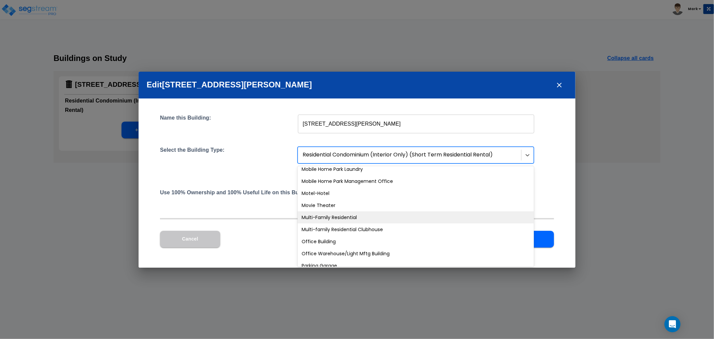
click at [355, 217] on div "Multi-Family Residential" at bounding box center [416, 217] width 236 height 12
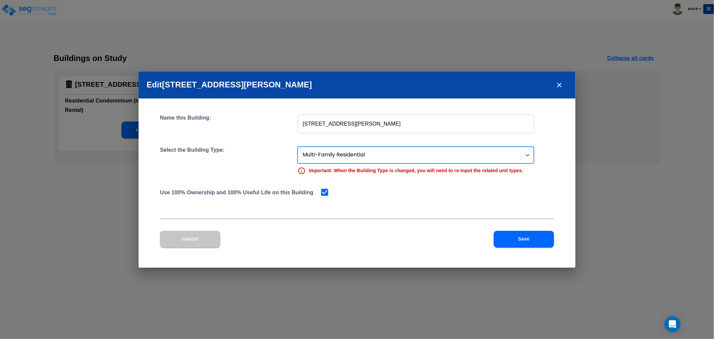
click at [529, 236] on button "Save" at bounding box center [524, 239] width 60 height 17
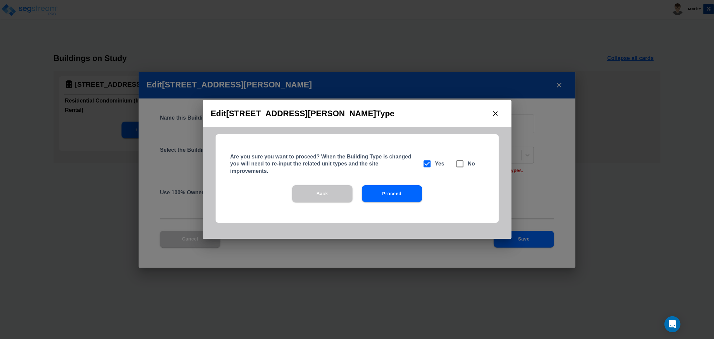
click at [396, 193] on button "Proceed" at bounding box center [392, 193] width 60 height 17
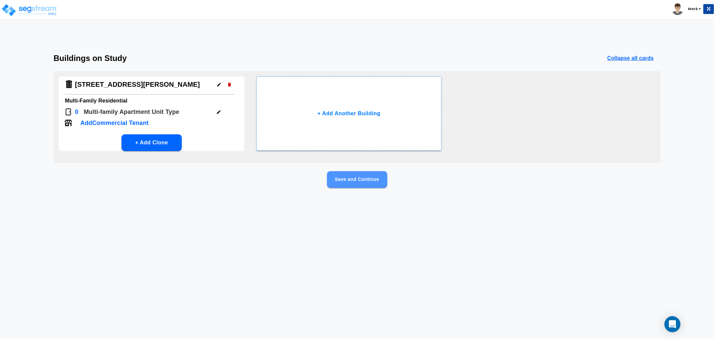
click at [369, 179] on button "Save and Continue" at bounding box center [357, 179] width 60 height 17
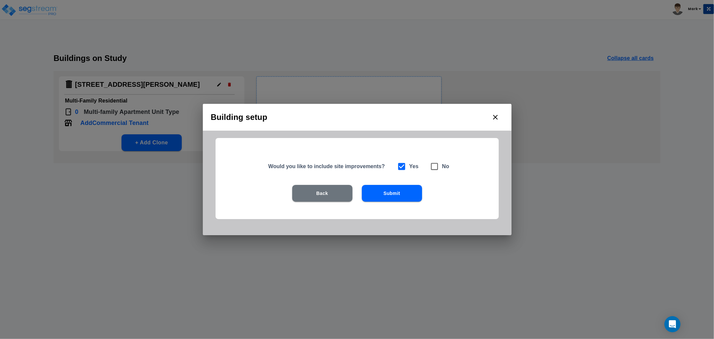
click at [407, 191] on button "Submit" at bounding box center [392, 193] width 60 height 17
